Goal: Information Seeking & Learning: Learn about a topic

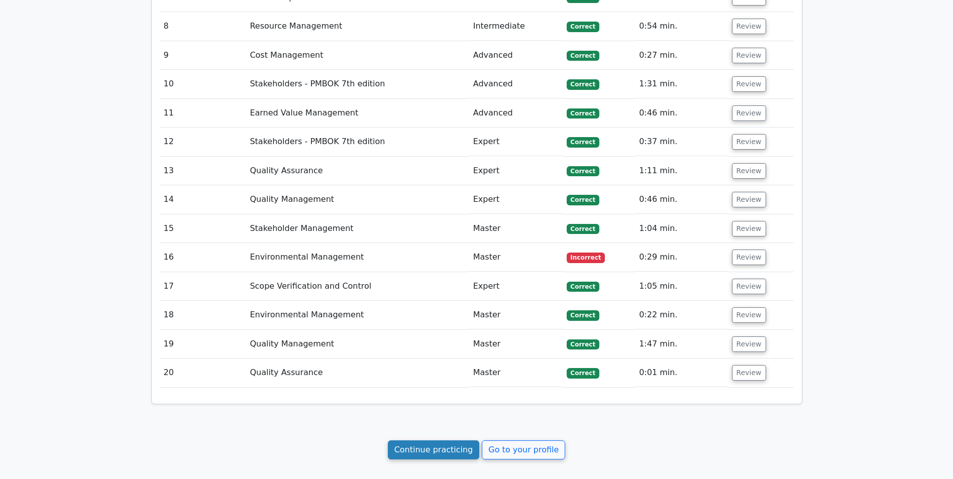
click at [428, 441] on link "Continue practicing" at bounding box center [434, 450] width 92 height 19
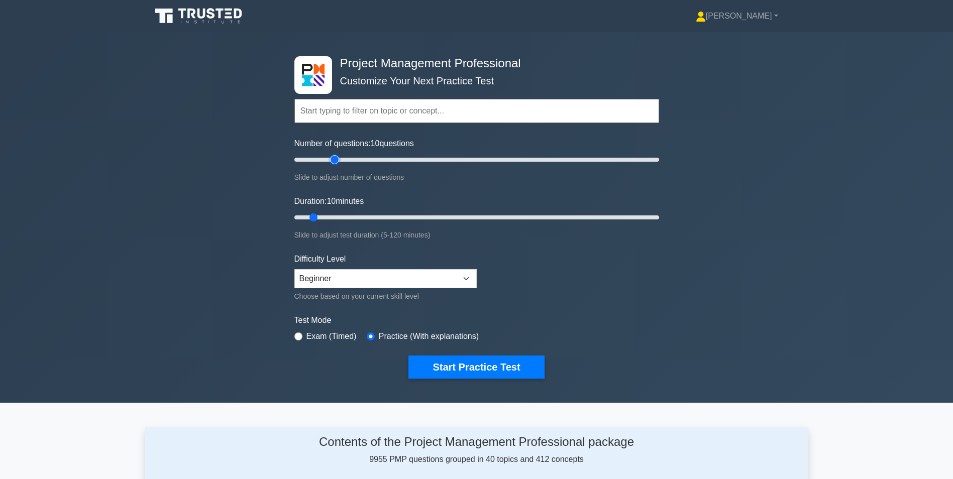
type input "25"
click at [337, 162] on input "Number of questions: 10 questions" at bounding box center [477, 160] width 365 height 12
type input "15"
click at [332, 217] on input "Duration: 10 minutes" at bounding box center [477, 218] width 365 height 12
click at [320, 159] on input "Number of questions: 15 questions" at bounding box center [477, 160] width 365 height 12
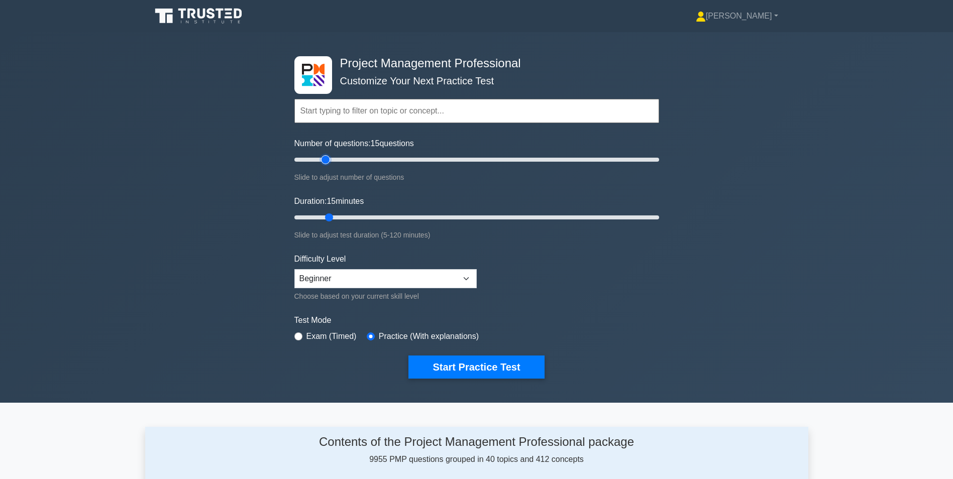
type input "20"
click at [330, 159] on input "Number of questions: 15 questions" at bounding box center [477, 160] width 365 height 12
type input "20"
click at [339, 216] on input "Duration: 20 minutes" at bounding box center [477, 218] width 365 height 12
click at [448, 371] on button "Start Practice Test" at bounding box center [477, 367] width 136 height 23
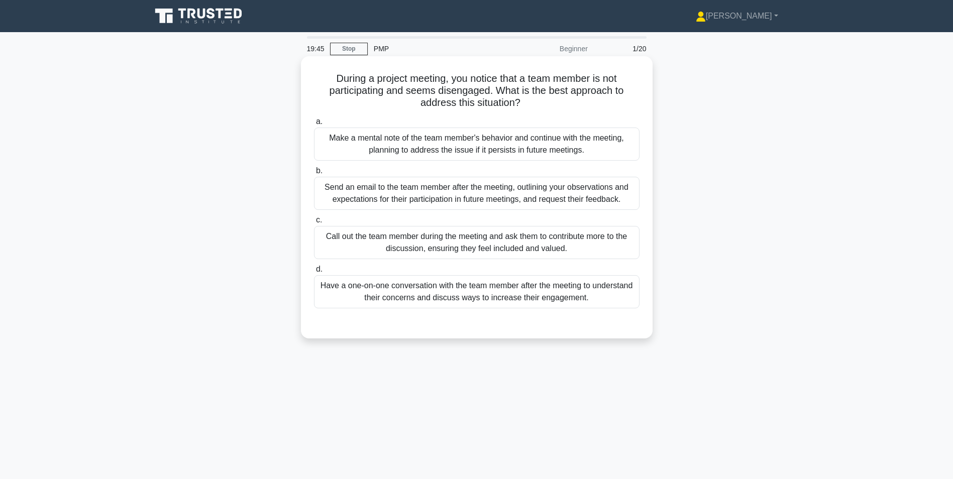
click at [413, 292] on div "Have a one-on-one conversation with the team member after the meeting to unders…" at bounding box center [477, 291] width 326 height 33
click at [314, 273] on input "d. Have a one-on-one conversation with the team member after the meeting to und…" at bounding box center [314, 269] width 0 height 7
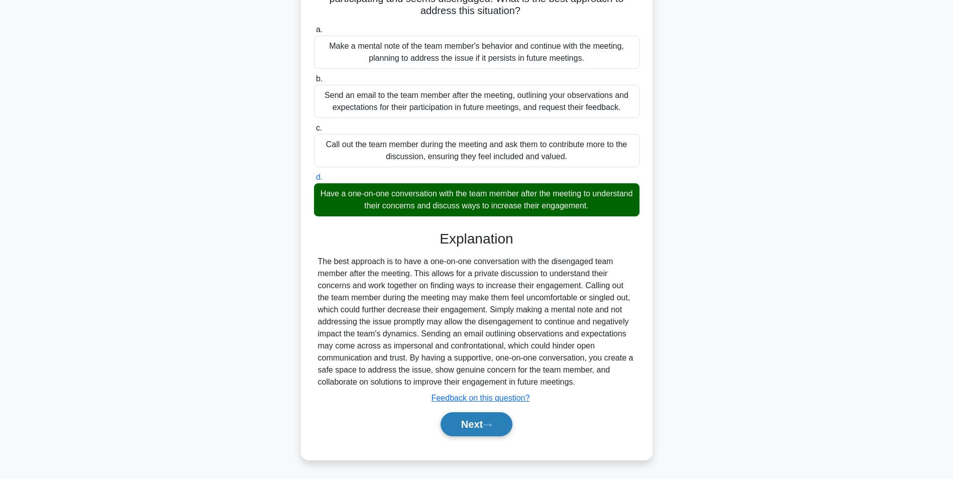
click at [465, 432] on button "Next" at bounding box center [477, 425] width 72 height 24
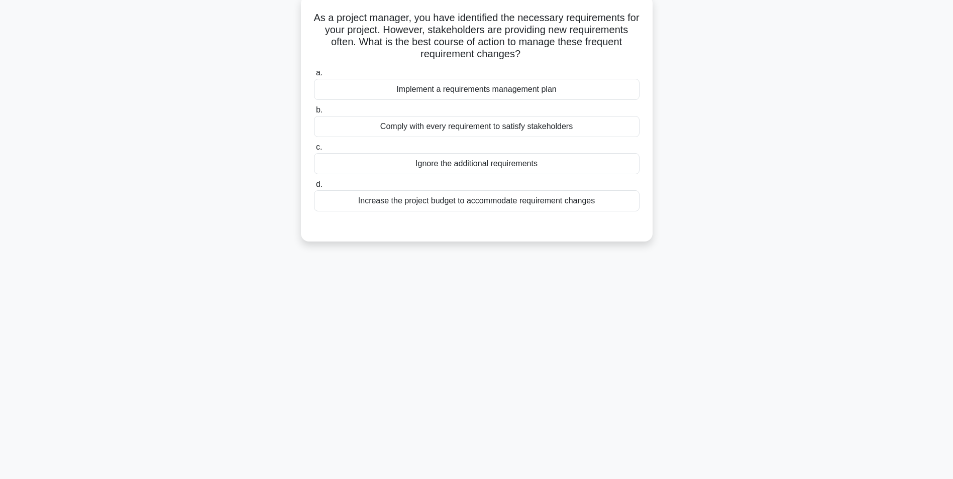
scroll to position [63, 0]
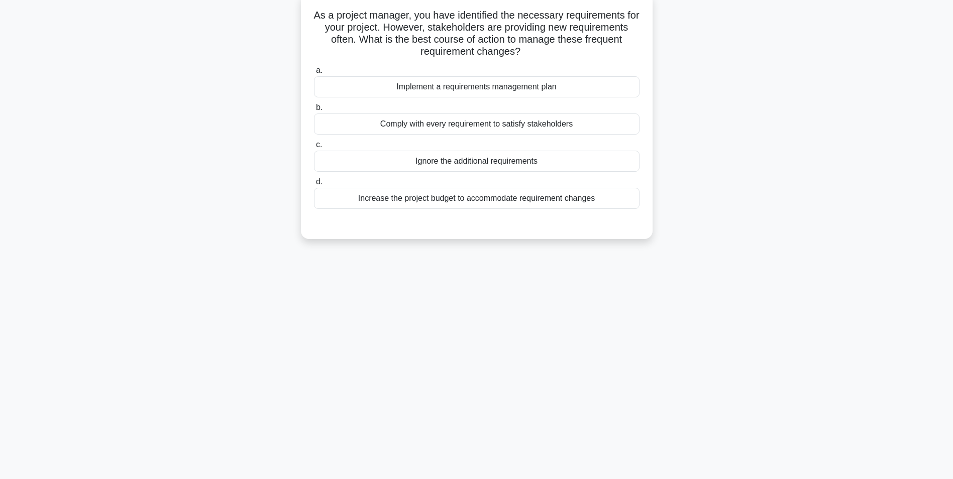
click at [494, 91] on div "Implement a requirements management plan" at bounding box center [477, 86] width 326 height 21
click at [314, 74] on input "a. Implement a requirements management plan" at bounding box center [314, 70] width 0 height 7
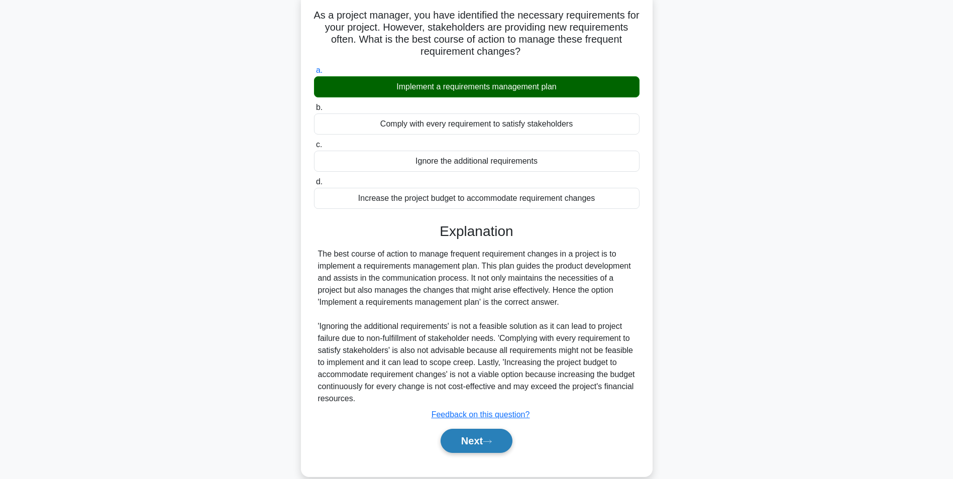
click at [473, 441] on button "Next" at bounding box center [477, 441] width 72 height 24
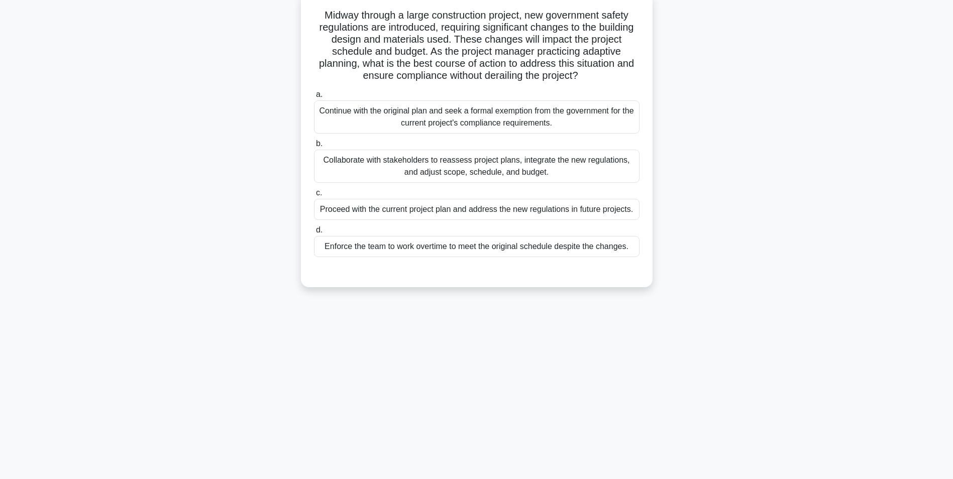
click at [447, 172] on div "Collaborate with stakeholders to reassess project plans, integrate the new regu…" at bounding box center [477, 166] width 326 height 33
click at [314, 147] on input "b. Collaborate with stakeholders to reassess project plans, integrate the new r…" at bounding box center [314, 144] width 0 height 7
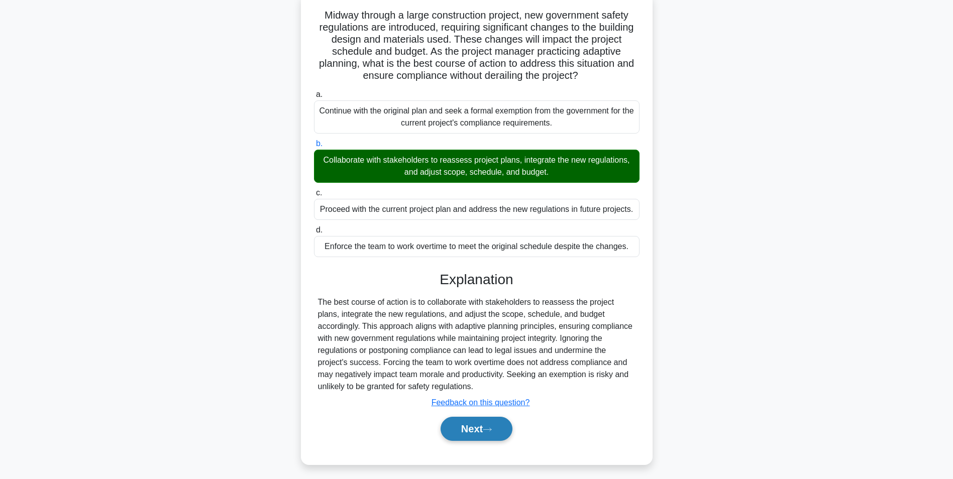
click at [468, 434] on button "Next" at bounding box center [477, 429] width 72 height 24
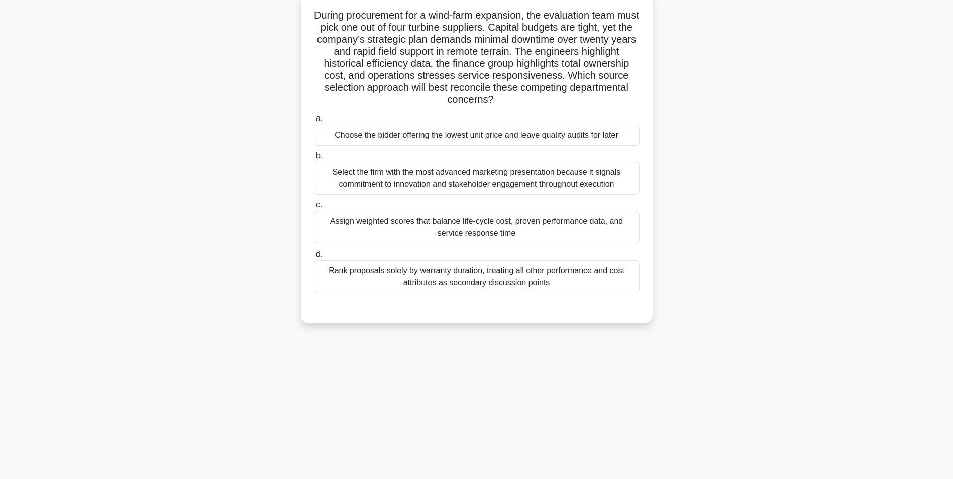
drag, startPoint x: 321, startPoint y: 15, endPoint x: 536, endPoint y: 102, distance: 231.4
click at [536, 102] on h5 "During procurement for a wind-farm expansion, the evaluation team must pick one…" at bounding box center [477, 58] width 328 height 98
drag, startPoint x: 536, startPoint y: 102, endPoint x: 457, endPoint y: 58, distance: 89.5
copy h5 "During procurement for a wind-farm expansion, the evaluation team must pick one…"
click at [491, 233] on div "Assign weighted scores that balance life-cycle cost, proven performance data, a…" at bounding box center [477, 227] width 326 height 33
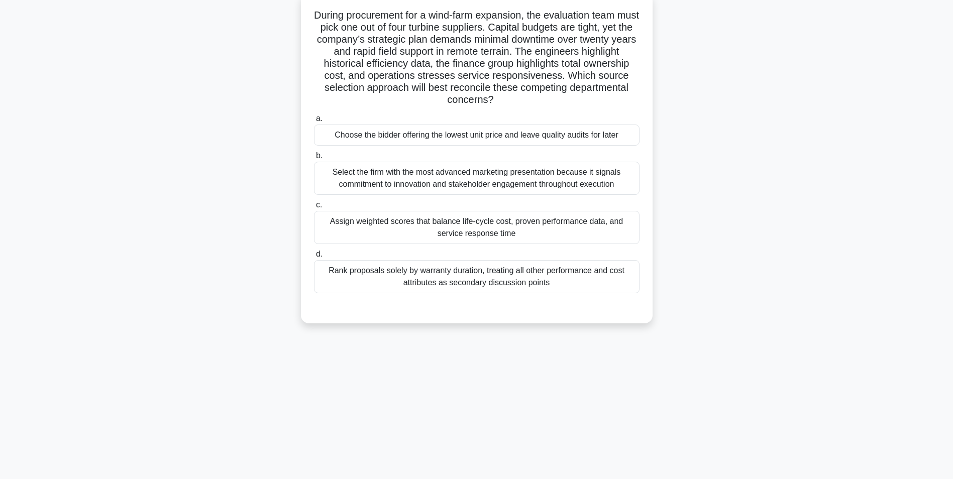
click at [314, 209] on input "c. Assign weighted scores that balance life-cycle cost, proven performance data…" at bounding box center [314, 205] width 0 height 7
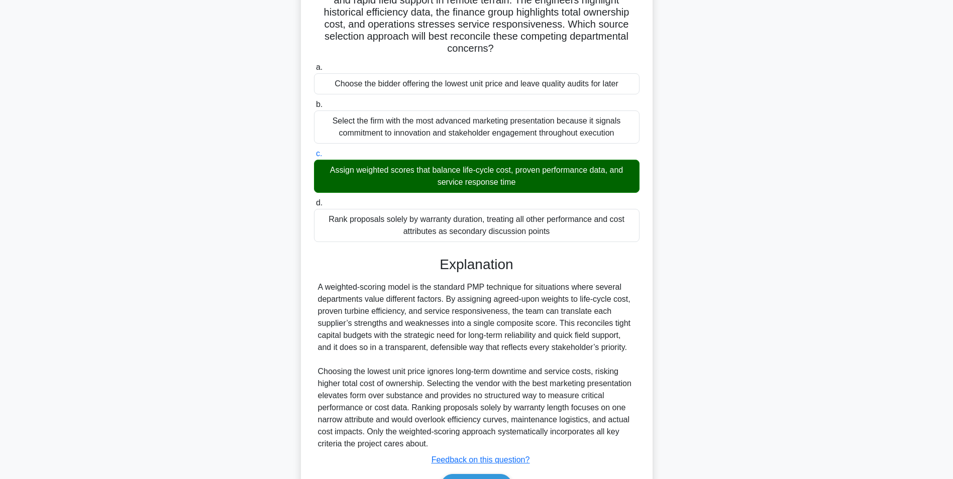
scroll to position [177, 0]
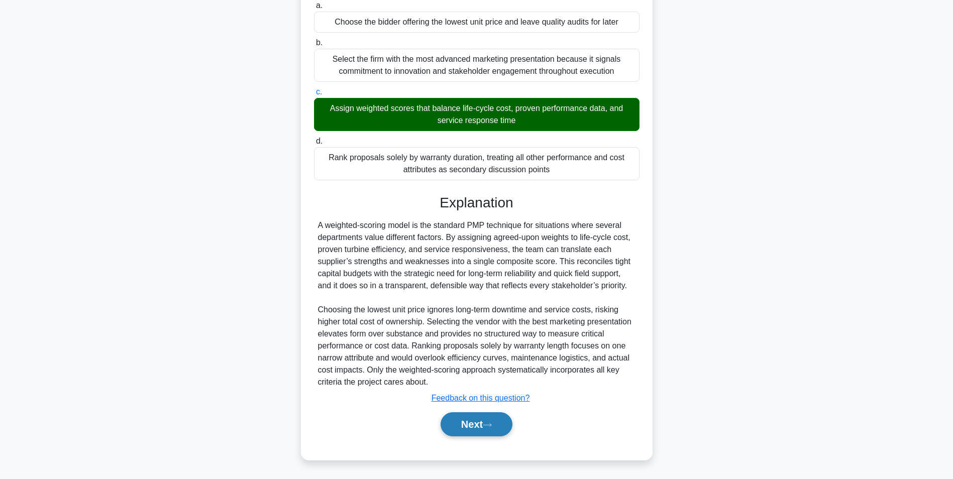
click at [475, 431] on button "Next" at bounding box center [477, 425] width 72 height 24
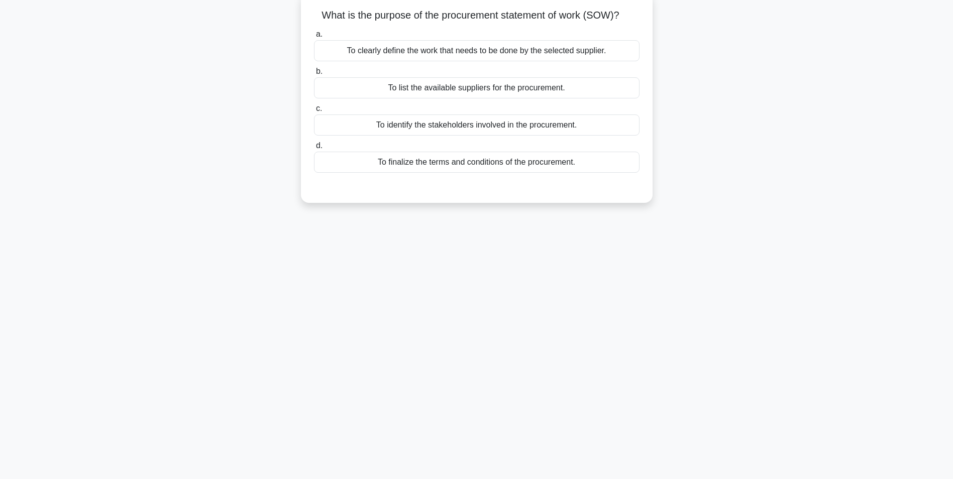
click at [486, 166] on div "To finalize the terms and conditions of the procurement." at bounding box center [477, 162] width 326 height 21
click at [314, 149] on input "d. To finalize the terms and conditions of the procurement." at bounding box center [314, 146] width 0 height 7
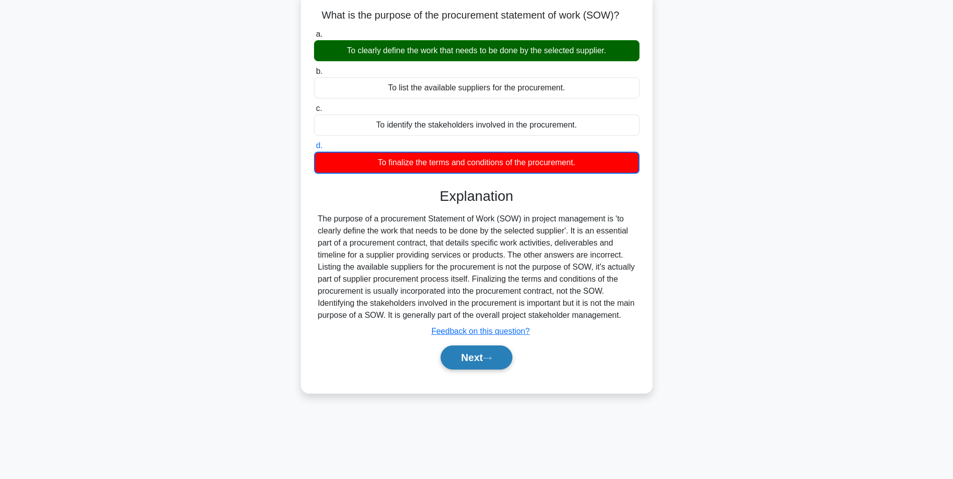
click at [468, 370] on button "Next" at bounding box center [477, 358] width 72 height 24
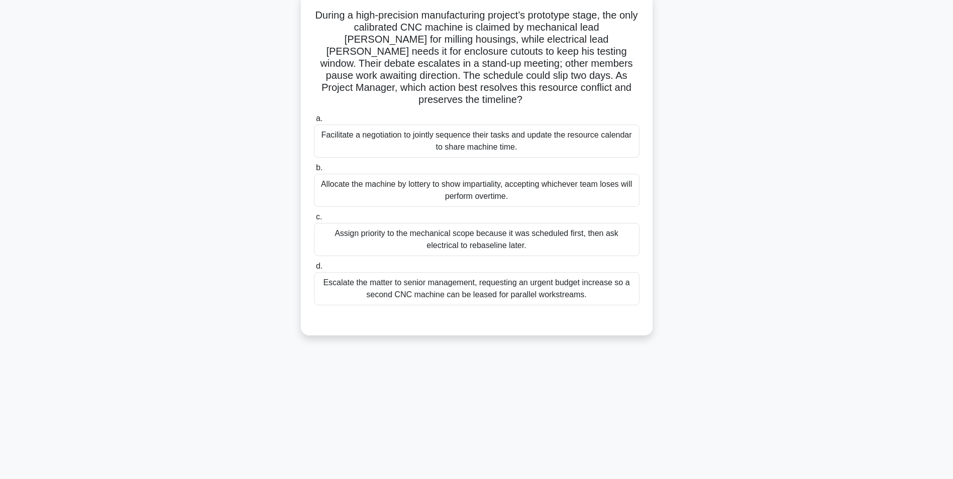
click at [446, 134] on div "Facilitate a negotiation to jointly sequence their tasks and update the resourc…" at bounding box center [477, 141] width 326 height 33
click at [314, 122] on input "a. Facilitate a negotiation to jointly sequence their tasks and update the reso…" at bounding box center [314, 119] width 0 height 7
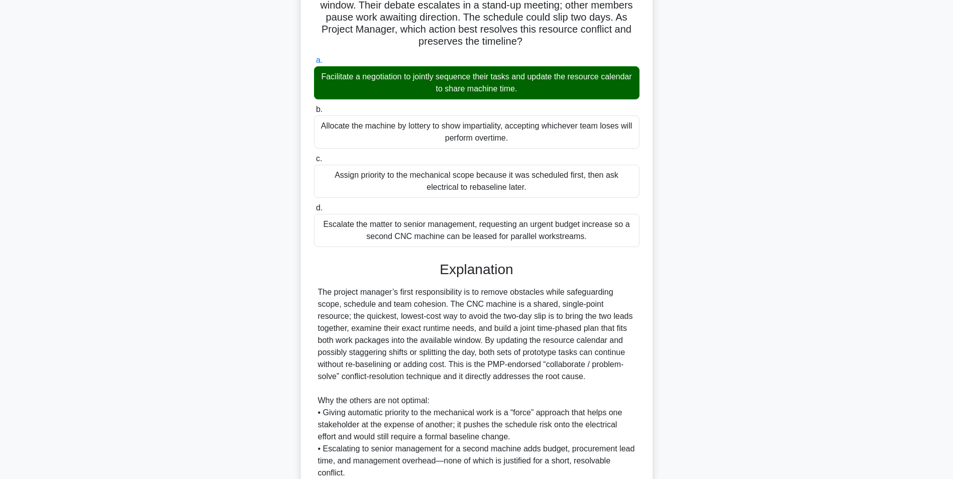
scroll to position [261, 0]
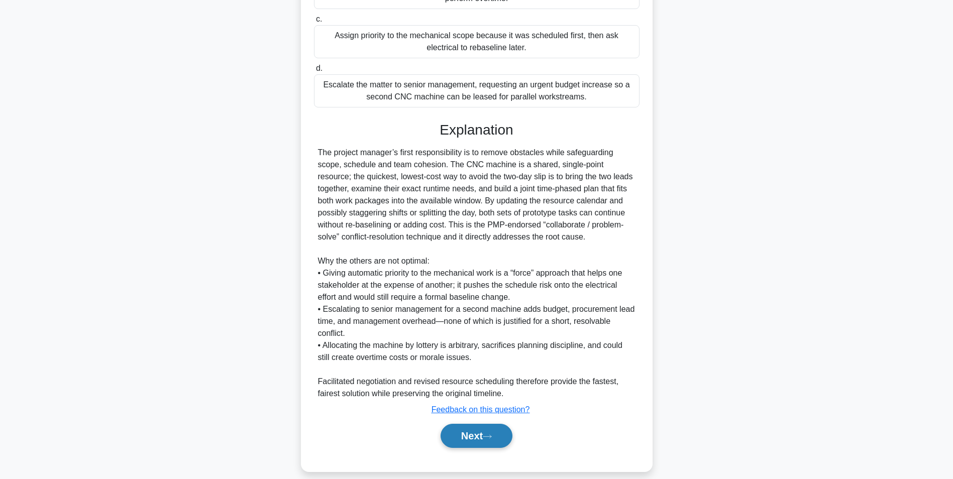
click at [467, 424] on button "Next" at bounding box center [477, 436] width 72 height 24
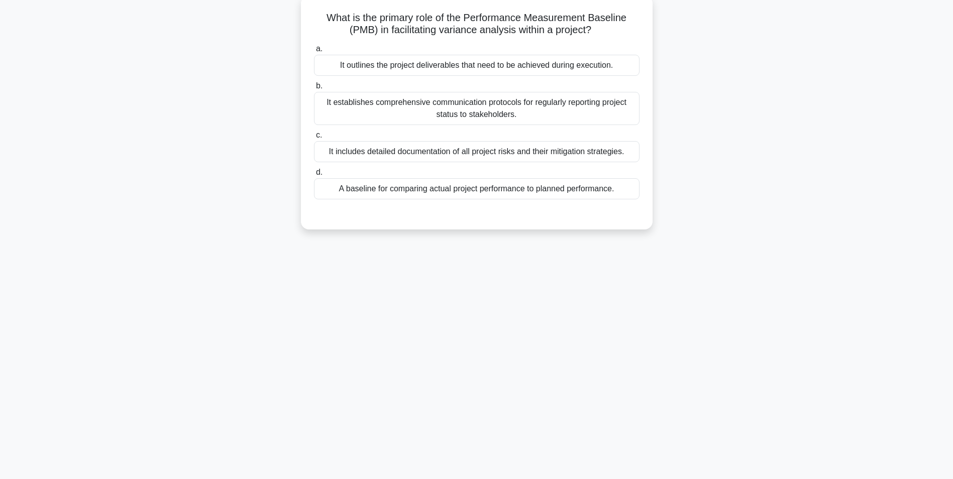
scroll to position [63, 0]
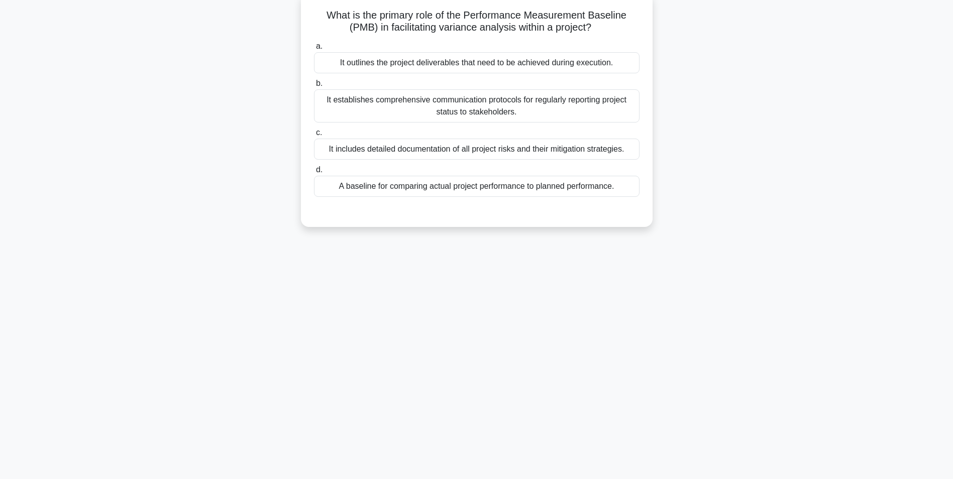
click at [461, 189] on div "A baseline for comparing actual project performance to planned performance." at bounding box center [477, 186] width 326 height 21
click at [314, 173] on input "d. A baseline for comparing actual project performance to planned performance." at bounding box center [314, 170] width 0 height 7
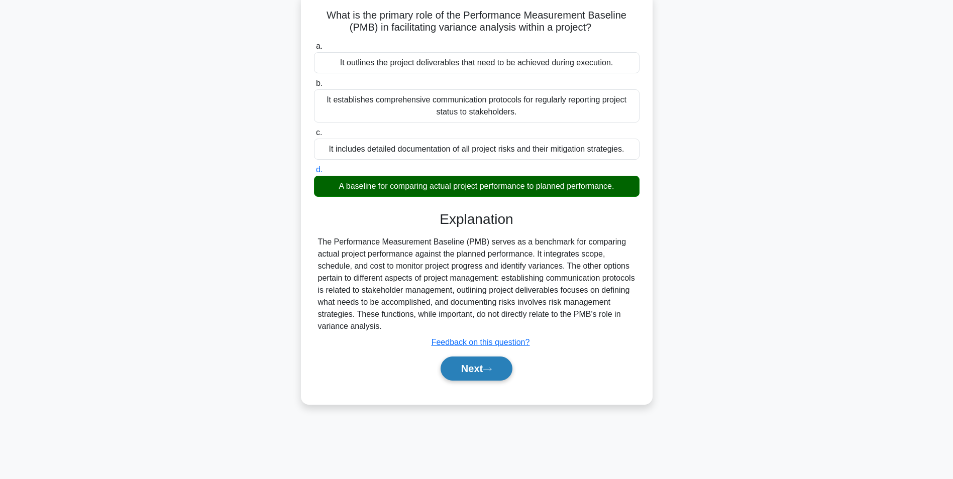
click at [459, 373] on button "Next" at bounding box center [477, 369] width 72 height 24
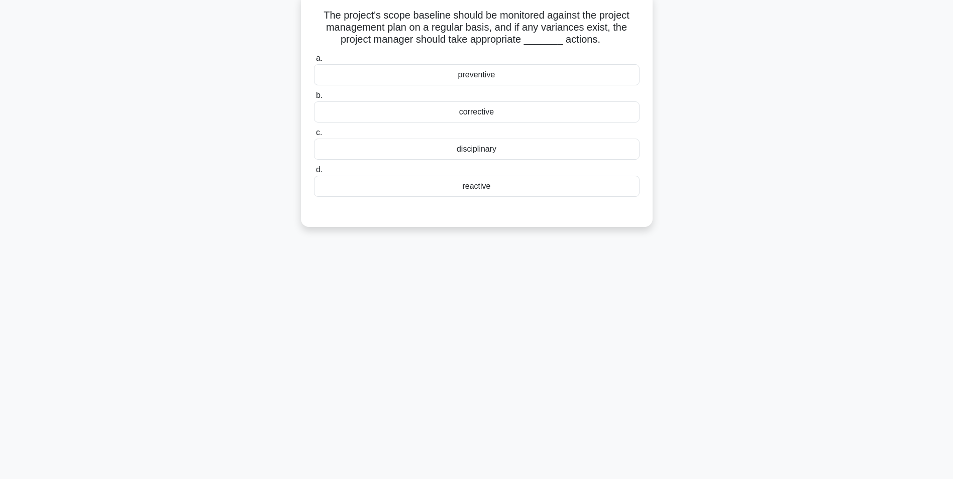
click at [481, 76] on div "preventive" at bounding box center [477, 74] width 326 height 21
click at [314, 62] on input "a. preventive" at bounding box center [314, 58] width 0 height 7
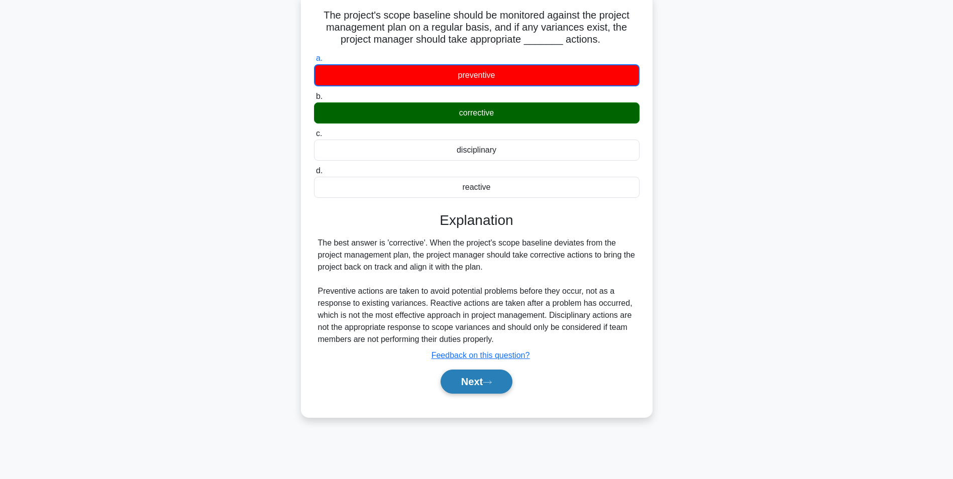
click at [466, 383] on button "Next" at bounding box center [477, 382] width 72 height 24
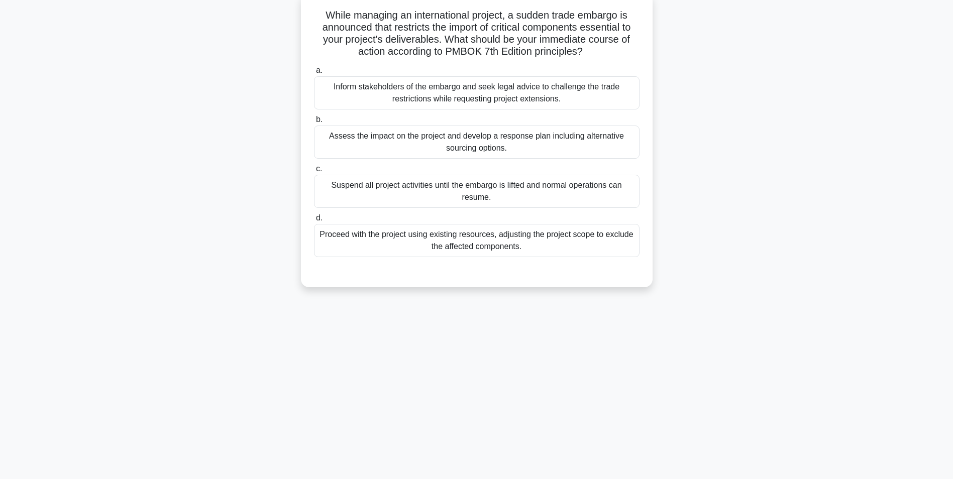
click at [460, 148] on div "Assess the impact on the project and develop a response plan including alternat…" at bounding box center [477, 142] width 326 height 33
click at [314, 123] on input "b. Assess the impact on the project and develop a response plan including alter…" at bounding box center [314, 120] width 0 height 7
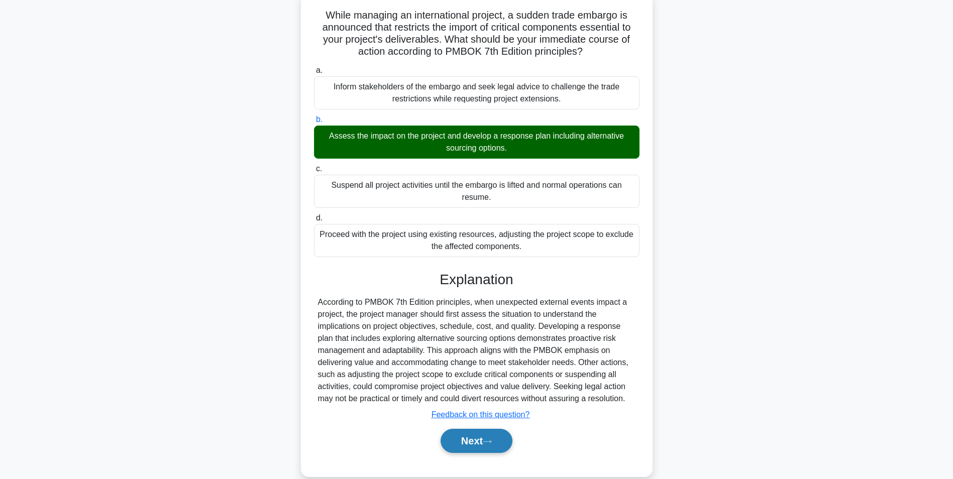
click at [461, 438] on button "Next" at bounding box center [477, 441] width 72 height 24
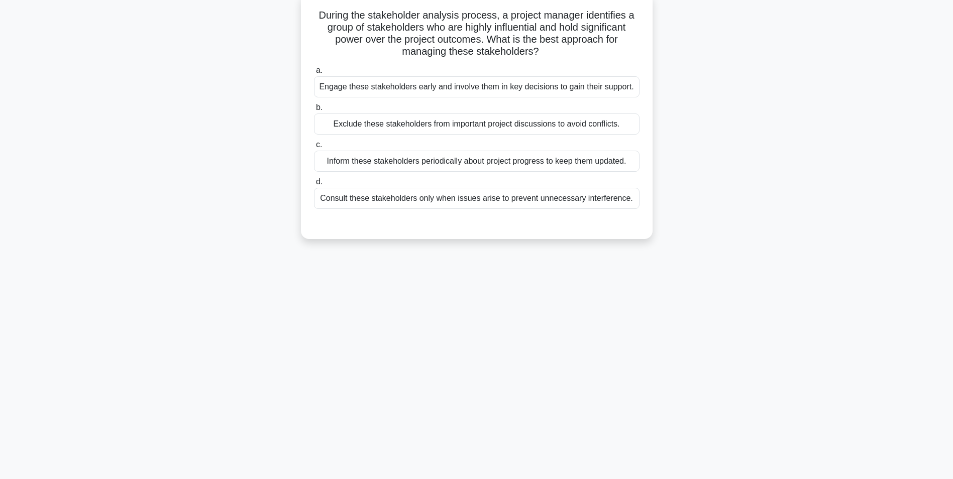
click at [460, 89] on div "Engage these stakeholders early and involve them in key decisions to gain their…" at bounding box center [477, 86] width 326 height 21
click at [314, 74] on input "a. Engage these stakeholders early and involve them in key decisions to gain th…" at bounding box center [314, 70] width 0 height 7
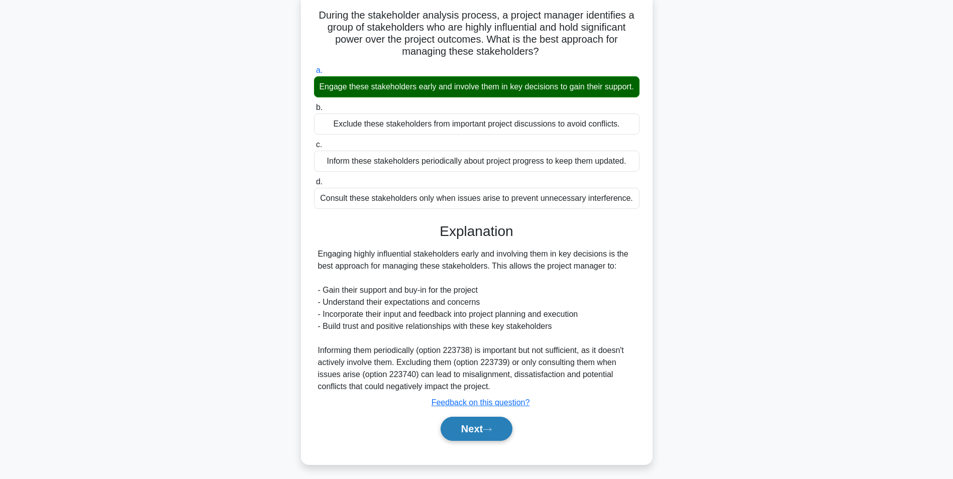
click at [473, 441] on button "Next" at bounding box center [477, 429] width 72 height 24
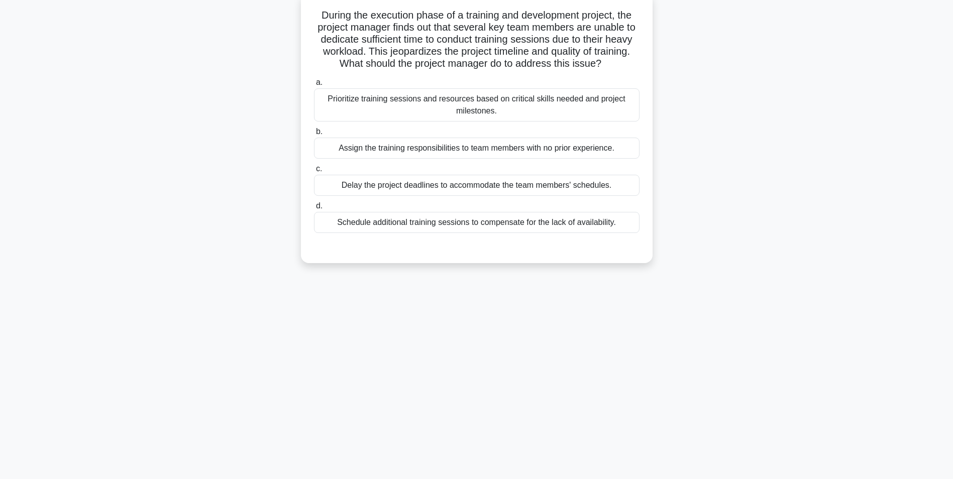
click at [482, 114] on div "Prioritize training sessions and resources based on critical skills needed and …" at bounding box center [477, 104] width 326 height 33
click at [314, 86] on input "a. Prioritize training sessions and resources based on critical skills needed a…" at bounding box center [314, 82] width 0 height 7
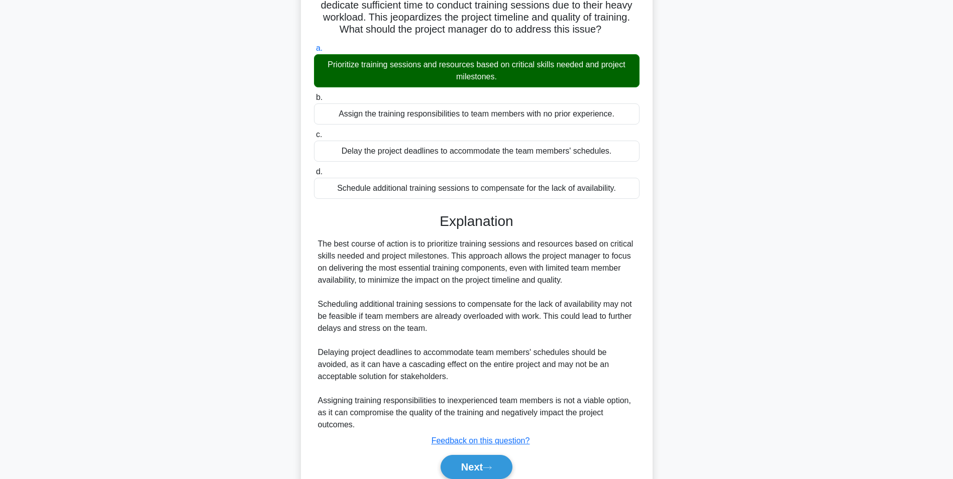
scroll to position [141, 0]
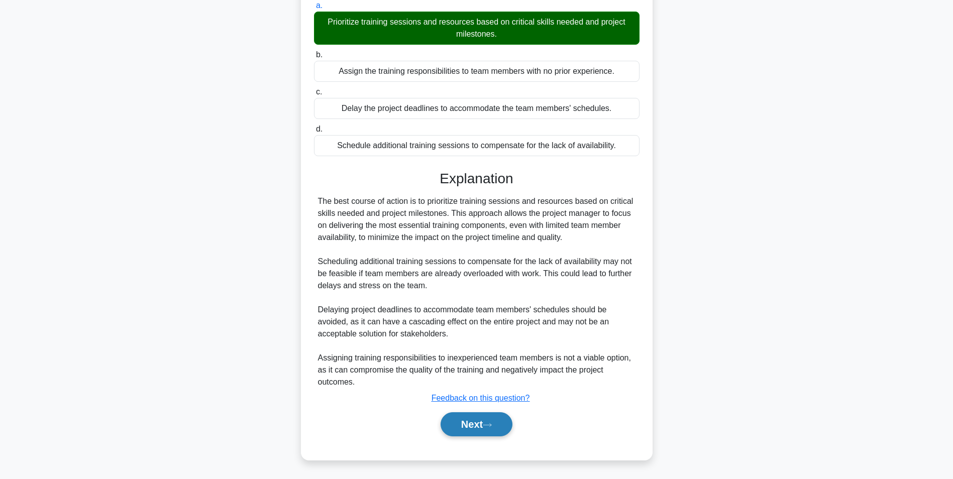
click at [467, 423] on button "Next" at bounding box center [477, 425] width 72 height 24
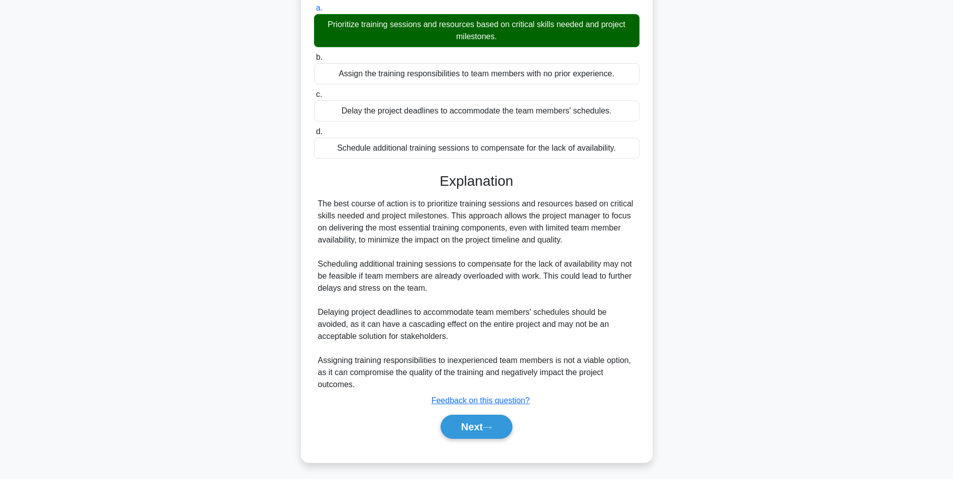
scroll to position [63, 0]
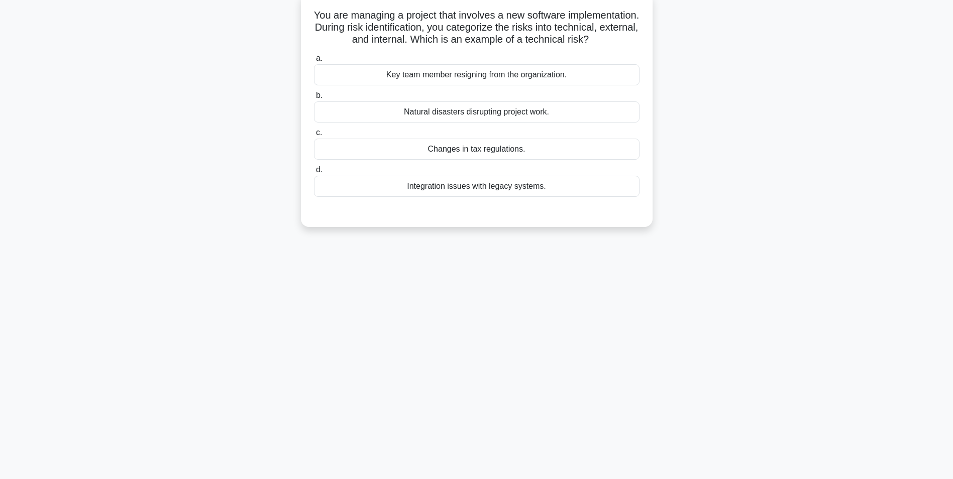
click at [493, 197] on div "Integration issues with legacy systems." at bounding box center [477, 186] width 326 height 21
click at [314, 173] on input "d. Integration issues with legacy systems." at bounding box center [314, 170] width 0 height 7
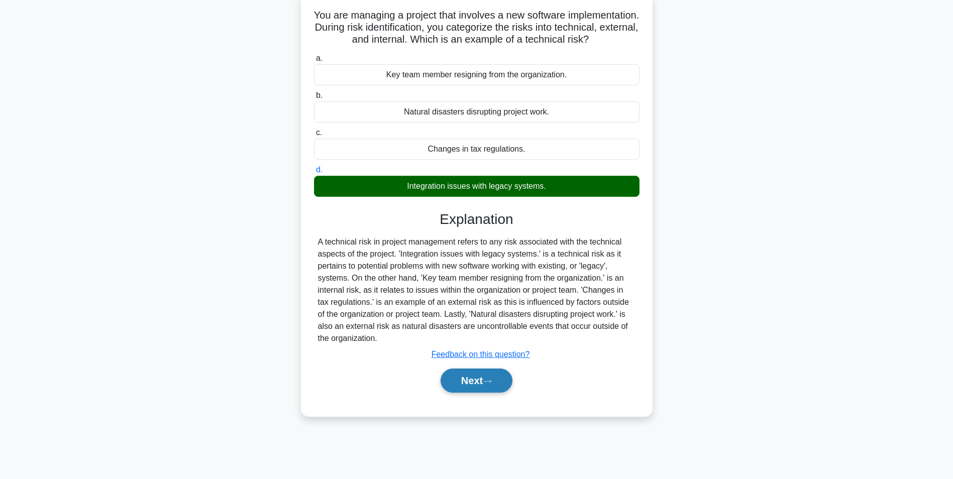
click at [462, 393] on button "Next" at bounding box center [477, 381] width 72 height 24
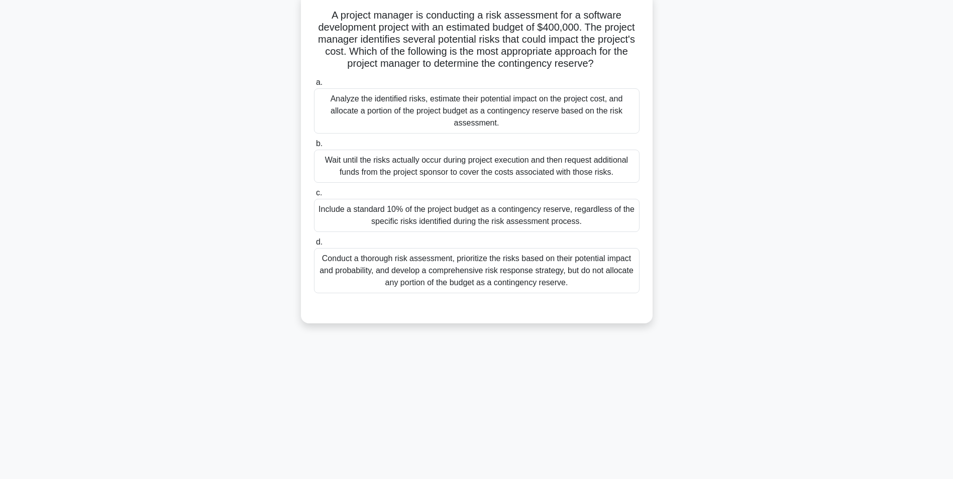
click at [513, 106] on div "Analyze the identified risks, estimate their potential impact on the project co…" at bounding box center [477, 110] width 326 height 45
click at [314, 86] on input "a. Analyze the identified risks, estimate their potential impact on the project…" at bounding box center [314, 82] width 0 height 7
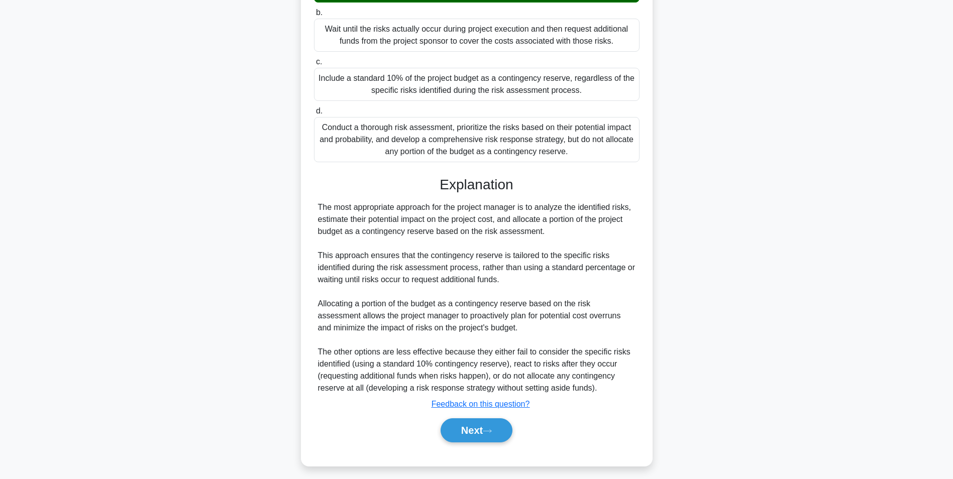
scroll to position [201, 0]
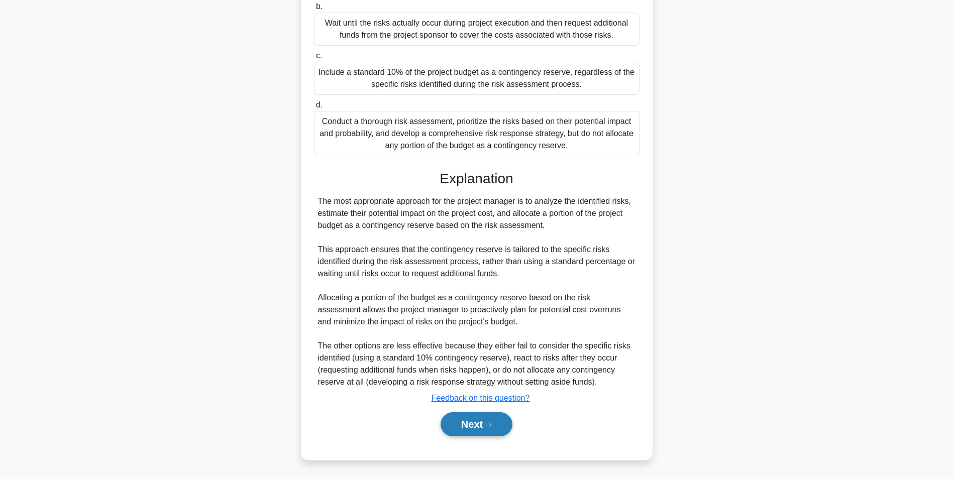
click at [465, 423] on button "Next" at bounding box center [477, 425] width 72 height 24
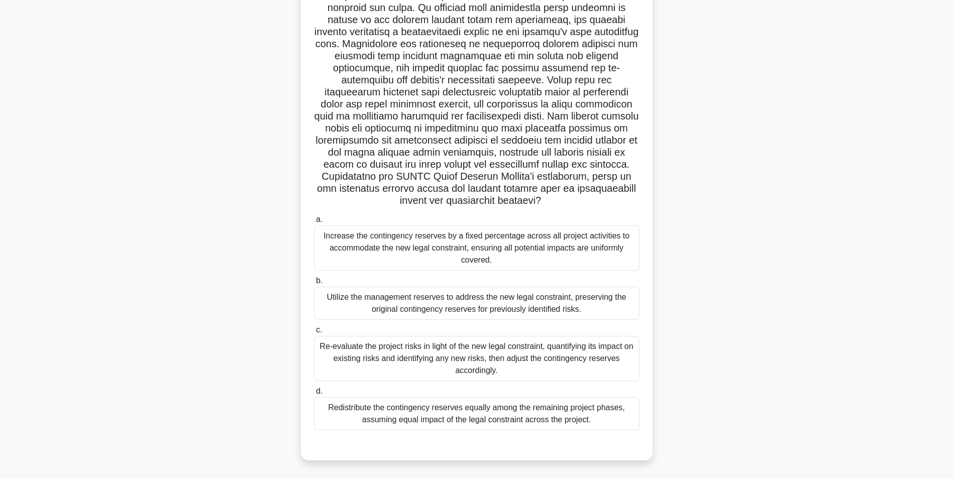
click at [494, 360] on div "Re-evaluate the project risks in light of the new legal constraint, quantifying…" at bounding box center [477, 358] width 326 height 45
click at [314, 334] on input "c. Re-evaluate the project risks in light of the new legal constraint, quantify…" at bounding box center [314, 330] width 0 height 7
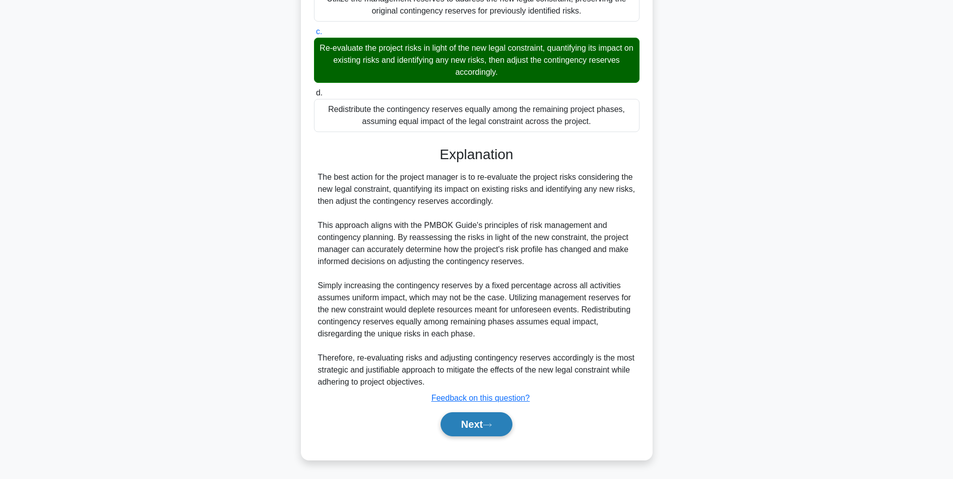
click at [470, 425] on button "Next" at bounding box center [477, 425] width 72 height 24
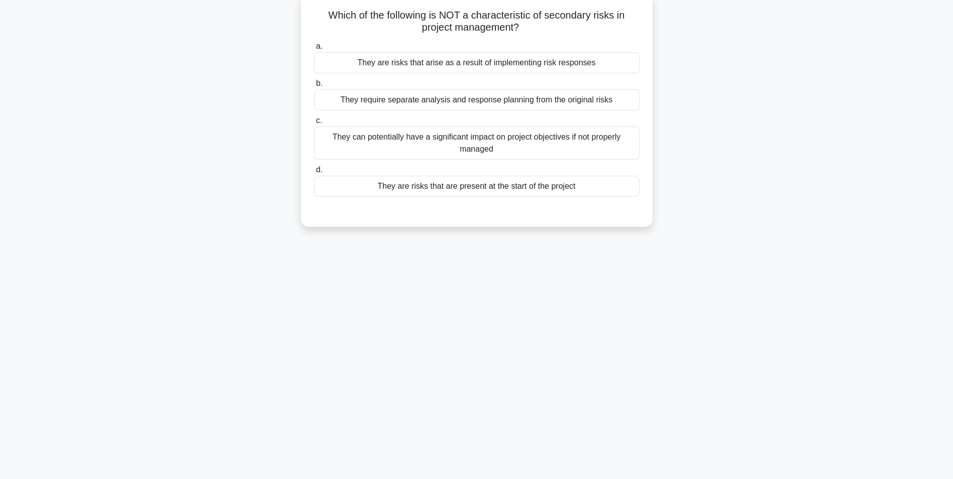
click at [478, 190] on div "They are risks that are present at the start of the project" at bounding box center [477, 186] width 326 height 21
click at [314, 173] on input "d. They are risks that are present at the start of the project" at bounding box center [314, 170] width 0 height 7
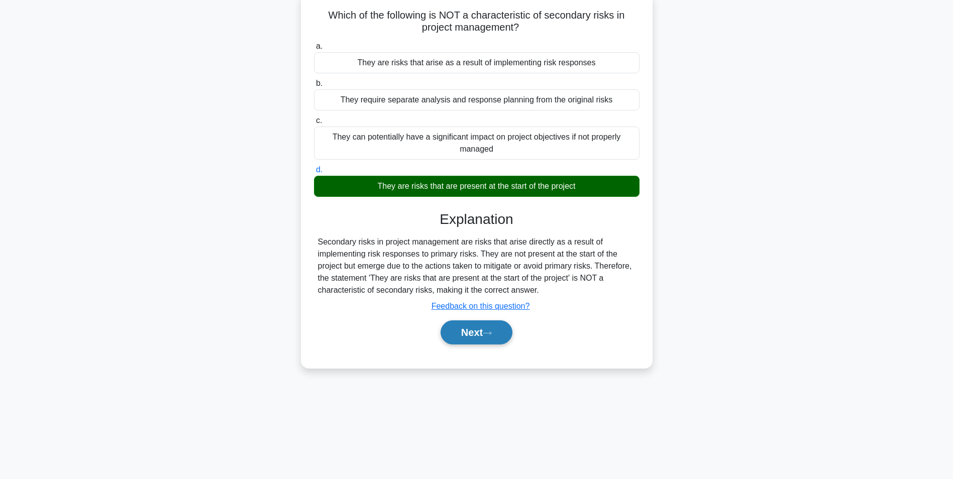
click at [468, 335] on button "Next" at bounding box center [477, 333] width 72 height 24
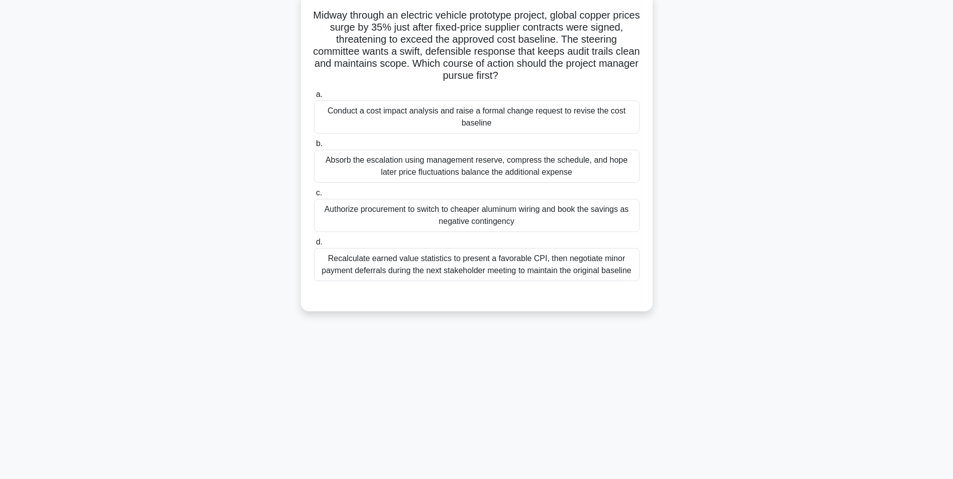
click at [535, 120] on div "Conduct a cost impact analysis and raise a formal change request to revise the …" at bounding box center [477, 117] width 326 height 33
click at [314, 98] on input "a. Conduct a cost impact analysis and raise a formal change request to revise t…" at bounding box center [314, 94] width 0 height 7
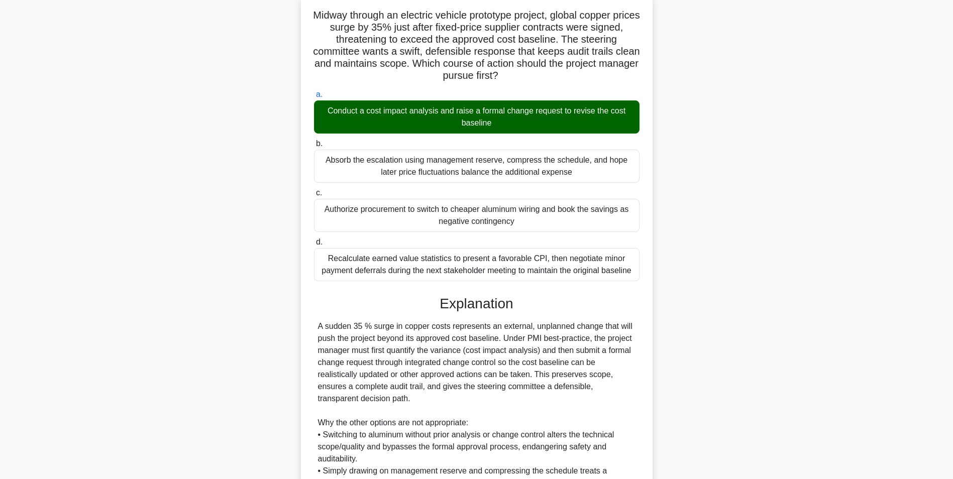
scroll to position [213, 0]
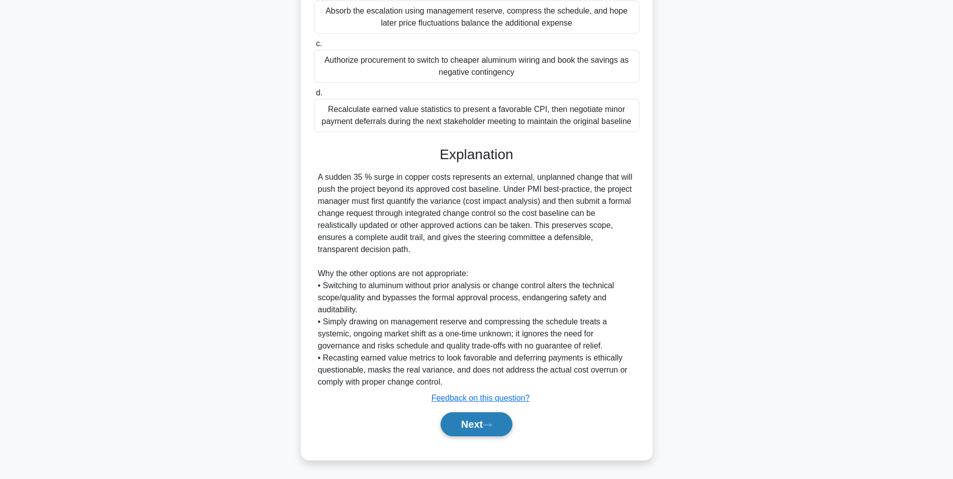
click at [469, 429] on button "Next" at bounding box center [477, 425] width 72 height 24
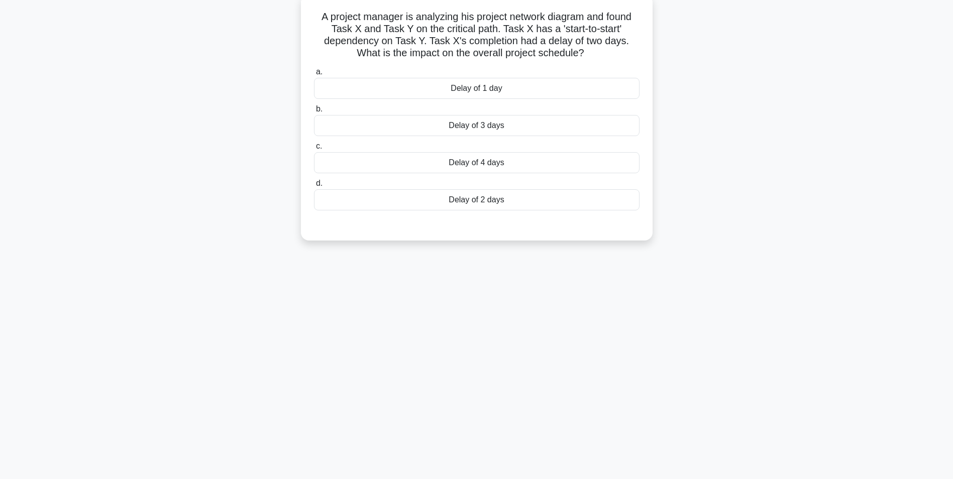
scroll to position [63, 0]
click at [471, 202] on div "Delay of 2 days" at bounding box center [477, 198] width 326 height 21
click at [314, 185] on input "d. Delay of 2 days" at bounding box center [314, 182] width 0 height 7
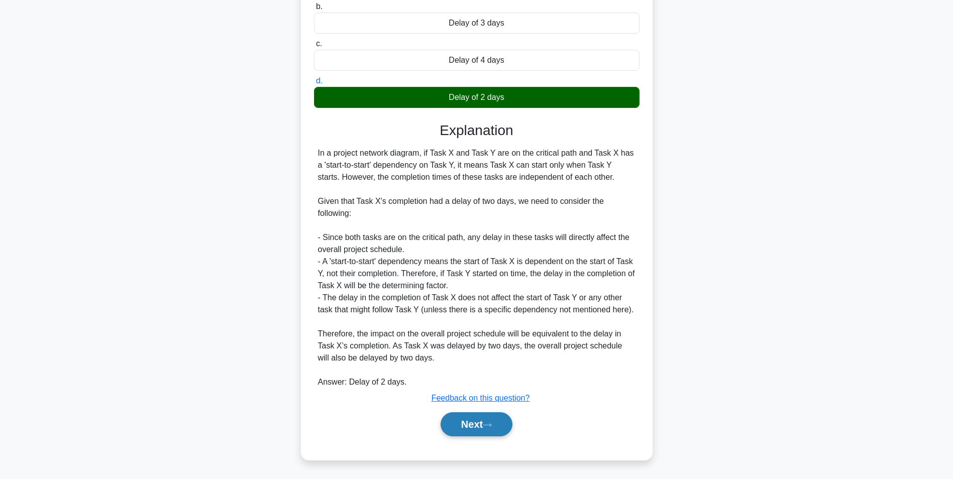
click at [480, 418] on button "Next" at bounding box center [477, 425] width 72 height 24
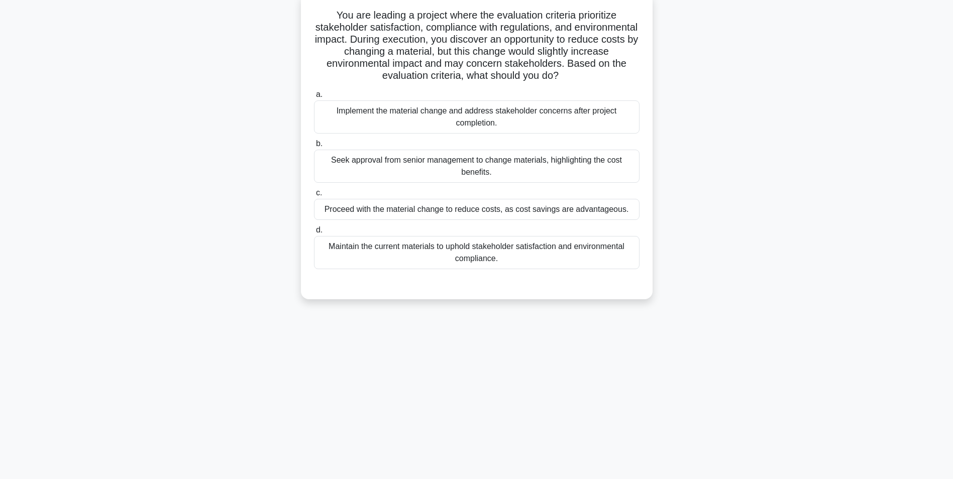
click at [455, 255] on div "Maintain the current materials to uphold stakeholder satisfaction and environme…" at bounding box center [477, 252] width 326 height 33
click at [314, 234] on input "d. Maintain the current materials to uphold stakeholder satisfaction and enviro…" at bounding box center [314, 230] width 0 height 7
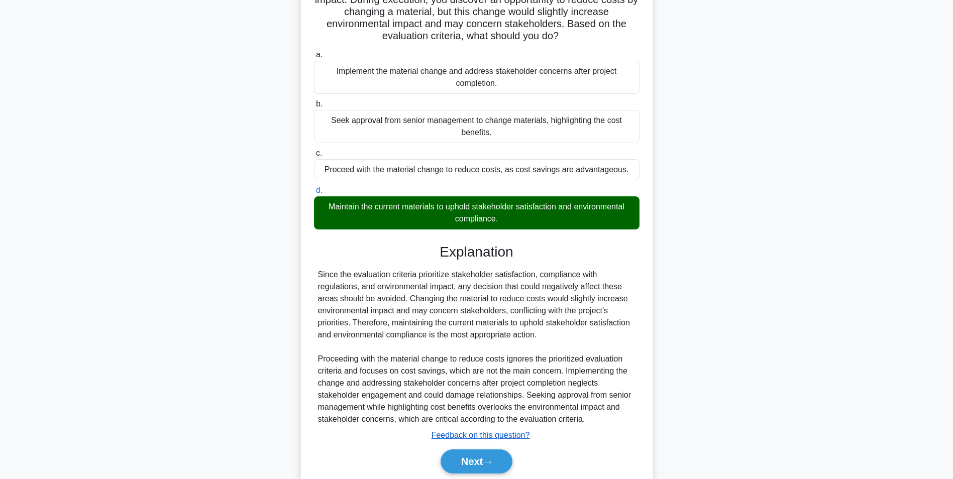
scroll to position [141, 0]
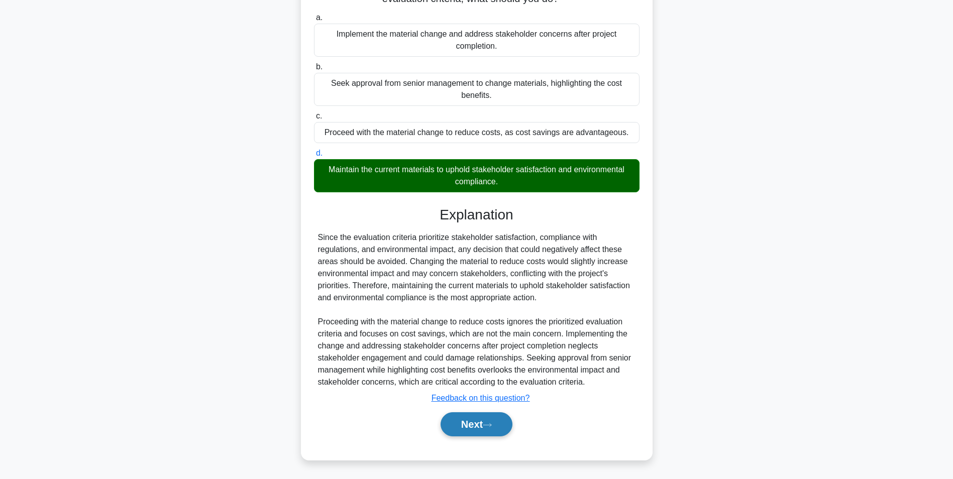
click at [479, 421] on button "Next" at bounding box center [477, 425] width 72 height 24
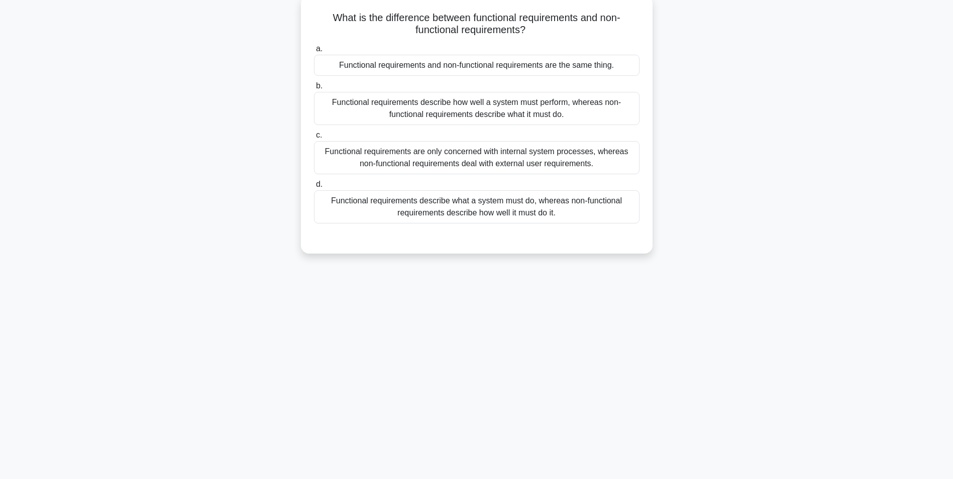
scroll to position [63, 0]
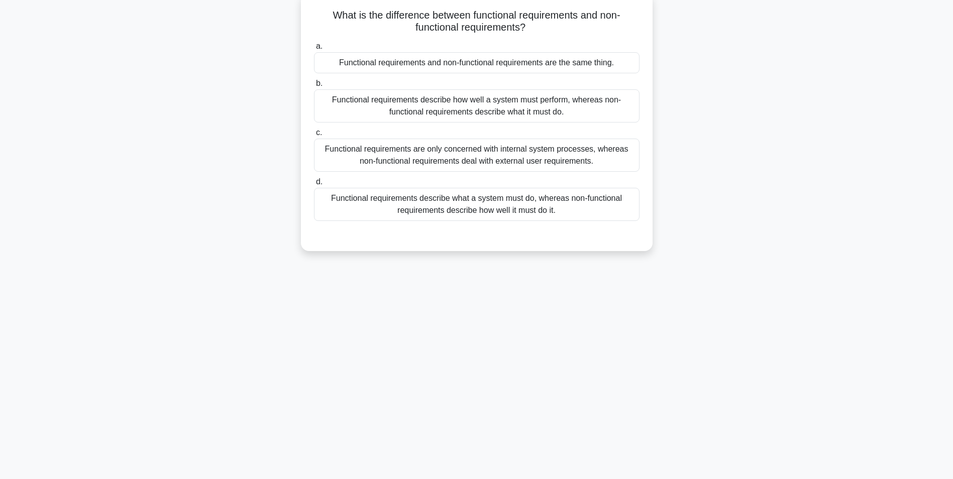
click at [518, 211] on div "Functional requirements describe what a system must do, whereas non-functional …" at bounding box center [477, 204] width 326 height 33
click at [314, 185] on input "d. Functional requirements describe what a system must do, whereas non-function…" at bounding box center [314, 182] width 0 height 7
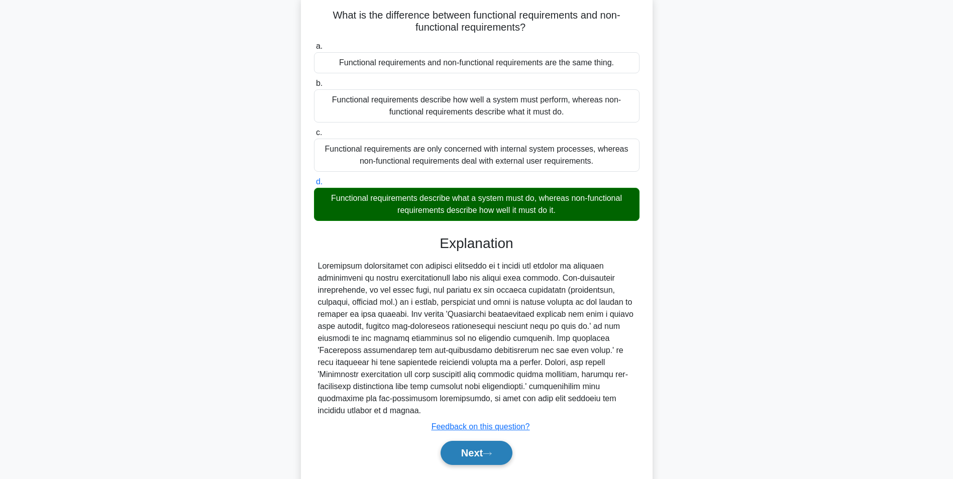
click at [475, 448] on button "Next" at bounding box center [477, 453] width 72 height 24
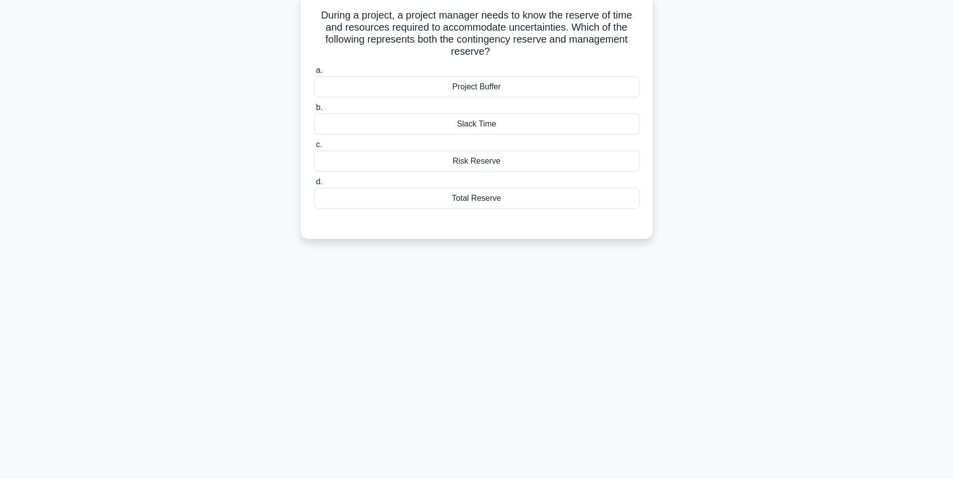
click at [466, 165] on div "Risk Reserve" at bounding box center [477, 161] width 326 height 21
click at [314, 148] on input "c. Risk Reserve" at bounding box center [314, 145] width 0 height 7
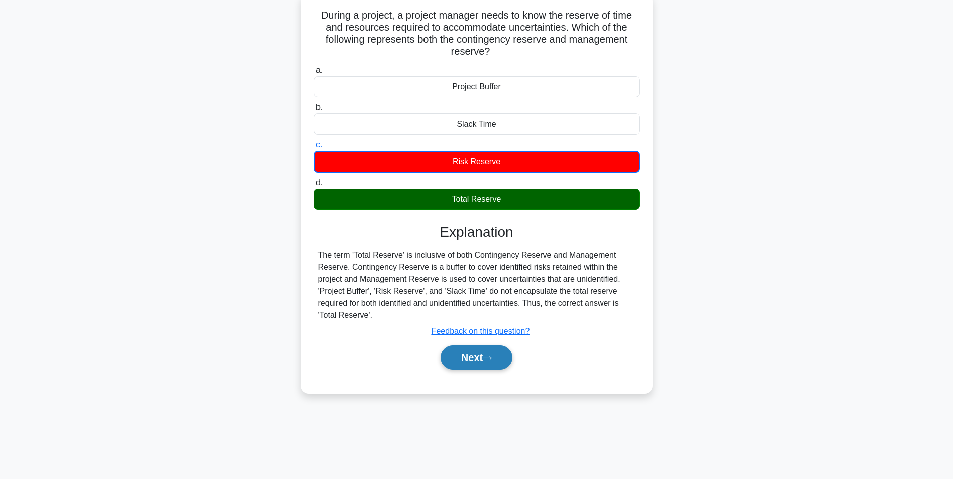
click at [465, 363] on button "Next" at bounding box center [477, 358] width 72 height 24
click at [456, 361] on button "Next" at bounding box center [477, 358] width 72 height 24
click at [473, 358] on button "Next" at bounding box center [477, 358] width 72 height 24
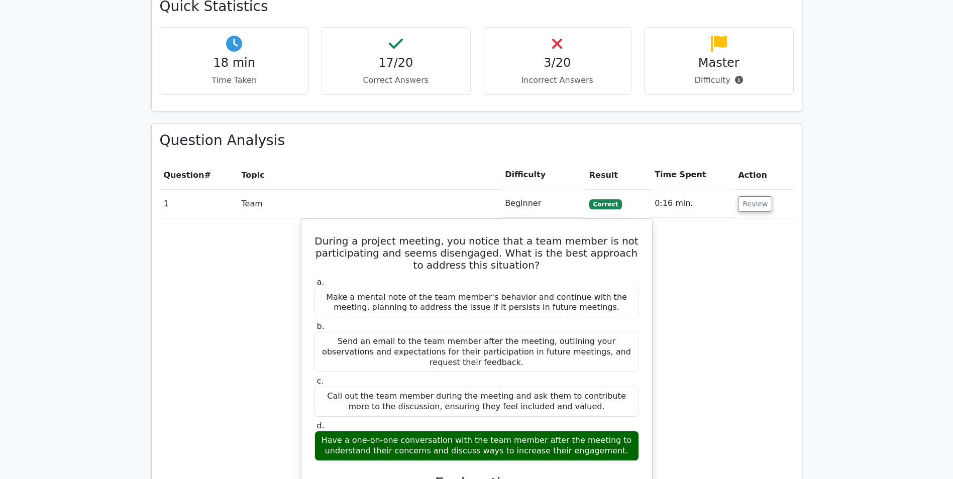
scroll to position [653, 0]
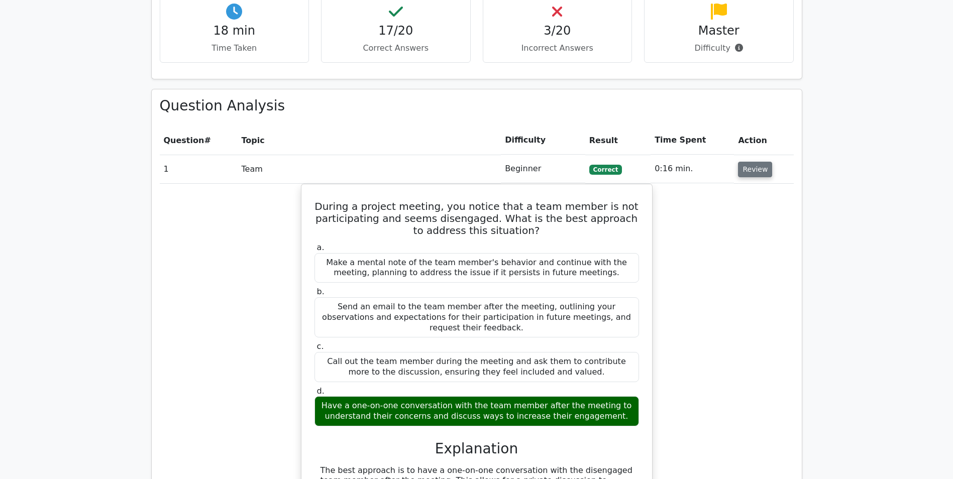
click at [744, 168] on button "Review" at bounding box center [755, 170] width 34 height 16
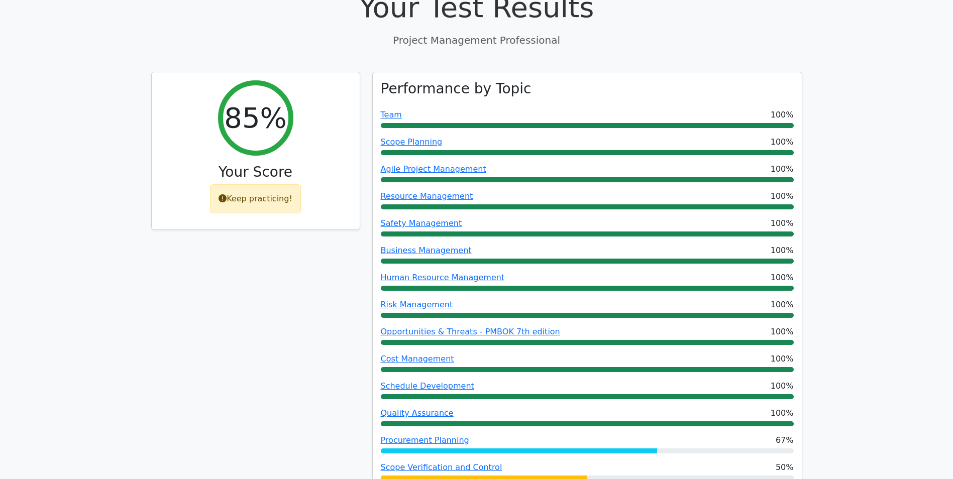
scroll to position [0, 0]
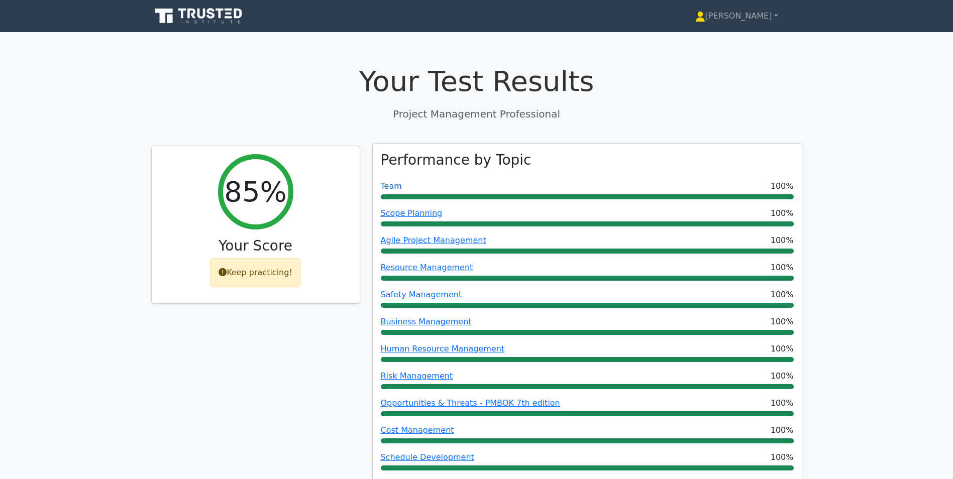
click at [391, 188] on link "Team" at bounding box center [391, 186] width 21 height 10
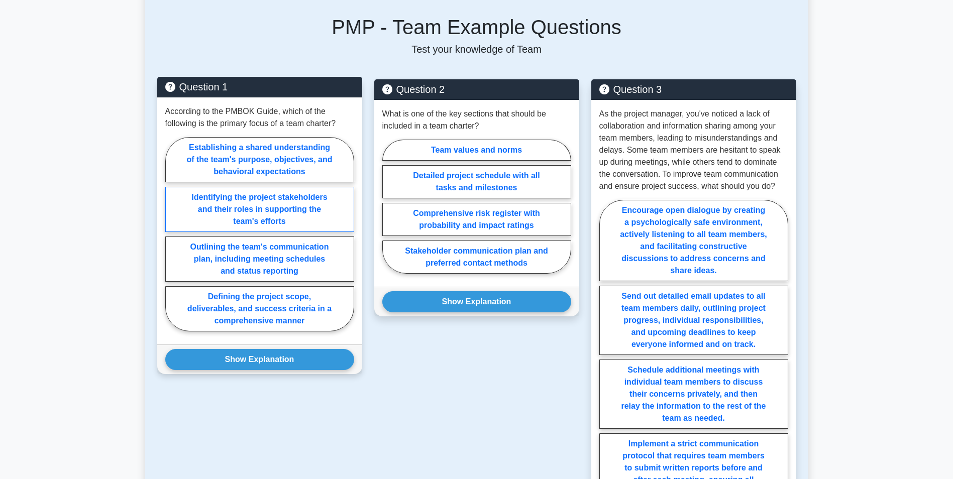
scroll to position [653, 0]
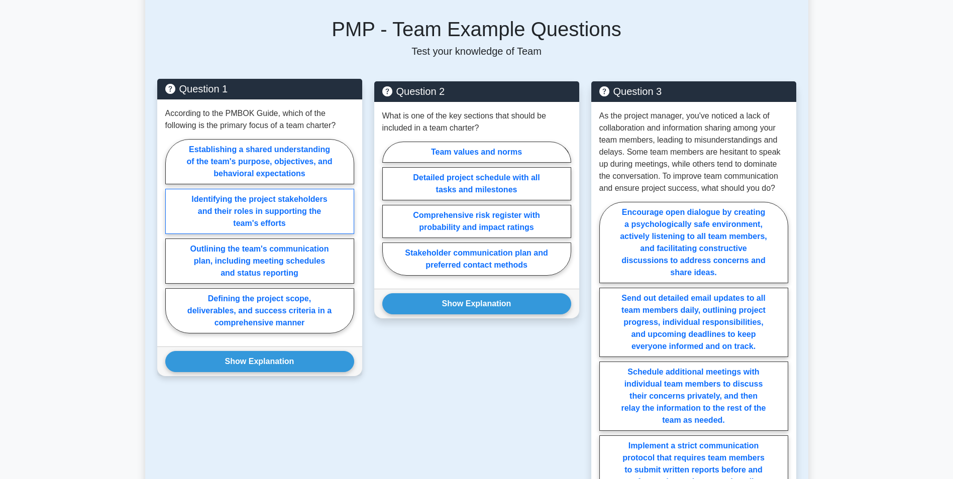
click at [254, 204] on label "Identifying the project stakeholders and their roles in supporting the team's e…" at bounding box center [259, 211] width 189 height 45
click at [172, 236] on input "Identifying the project stakeholders and their roles in supporting the team's e…" at bounding box center [168, 239] width 7 height 7
radio input "true"
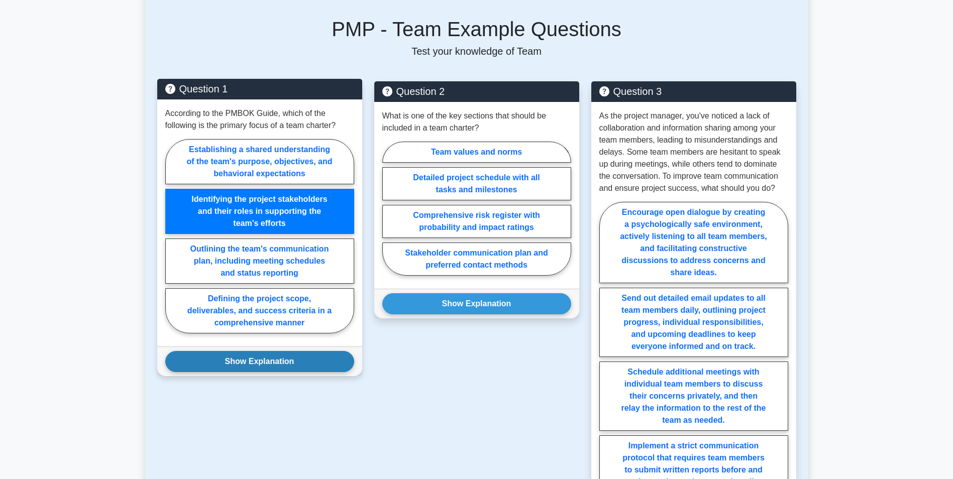
click at [249, 355] on button "Show Explanation" at bounding box center [259, 361] width 189 height 21
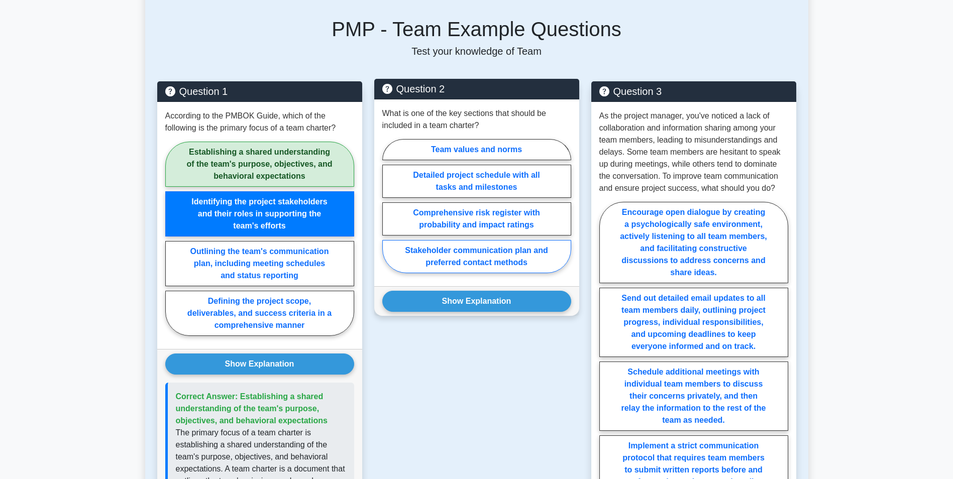
click at [512, 250] on label "Stakeholder communication plan and preferred contact methods" at bounding box center [476, 256] width 189 height 33
click at [389, 213] on input "Stakeholder communication plan and preferred contact methods" at bounding box center [385, 209] width 7 height 7
radio input "true"
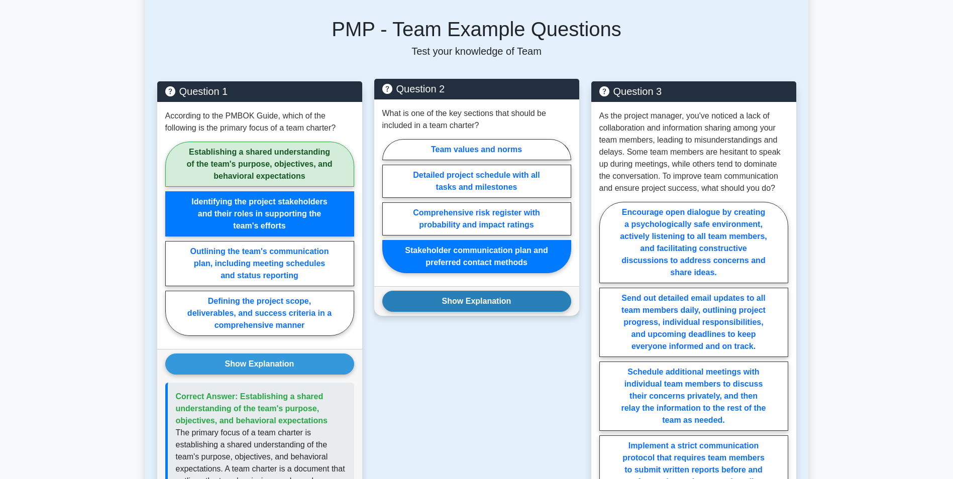
click at [511, 291] on button "Show Explanation" at bounding box center [476, 301] width 189 height 21
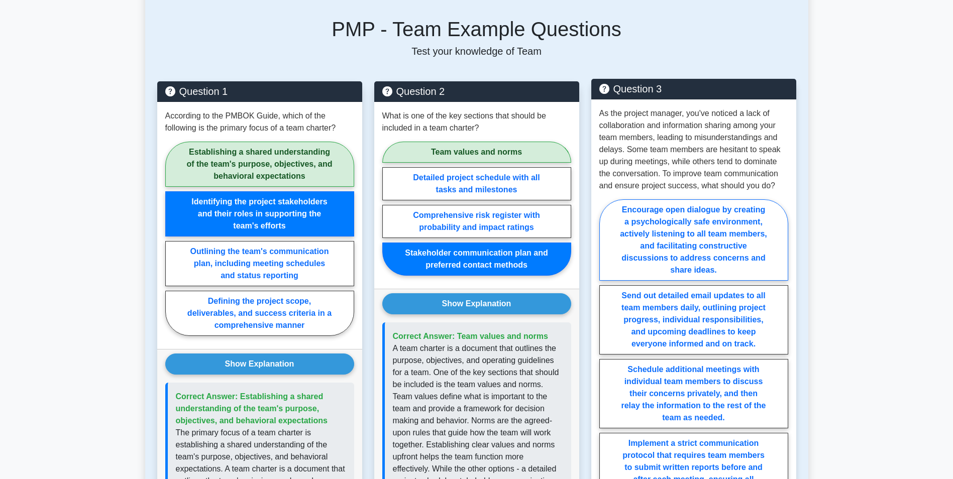
click at [709, 233] on label "Encourage open dialogue by creating a psychologically safe environment, activel…" at bounding box center [694, 240] width 189 height 81
click at [606, 357] on input "Encourage open dialogue by creating a psychologically safe environment, activel…" at bounding box center [603, 360] width 7 height 7
radio input "true"
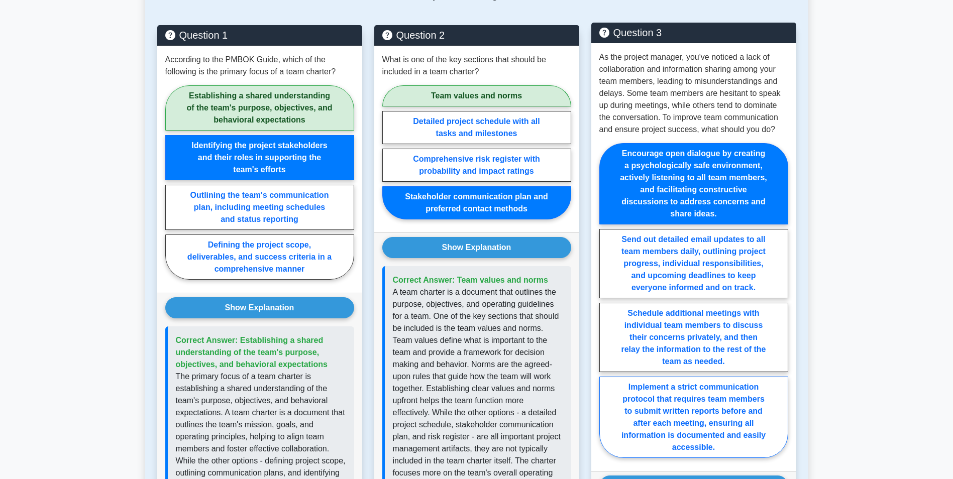
scroll to position [854, 0]
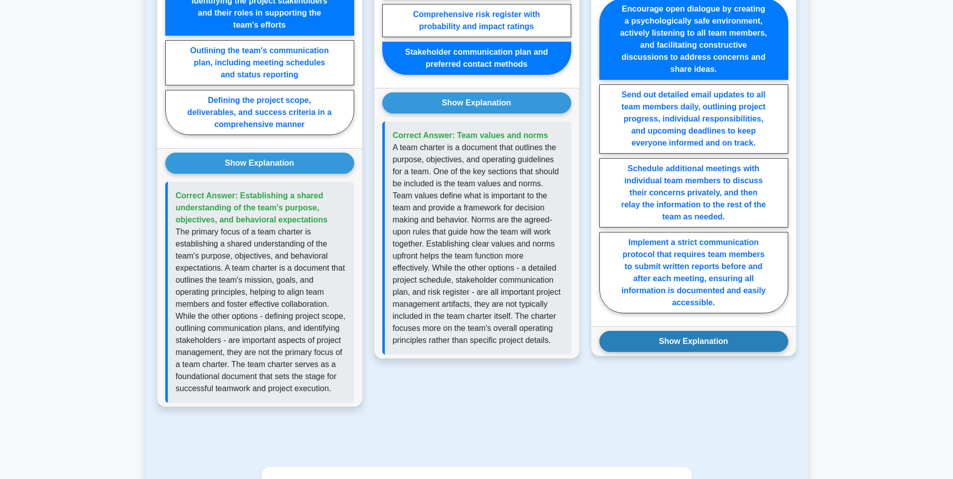
click at [683, 331] on button "Show Explanation" at bounding box center [694, 341] width 189 height 21
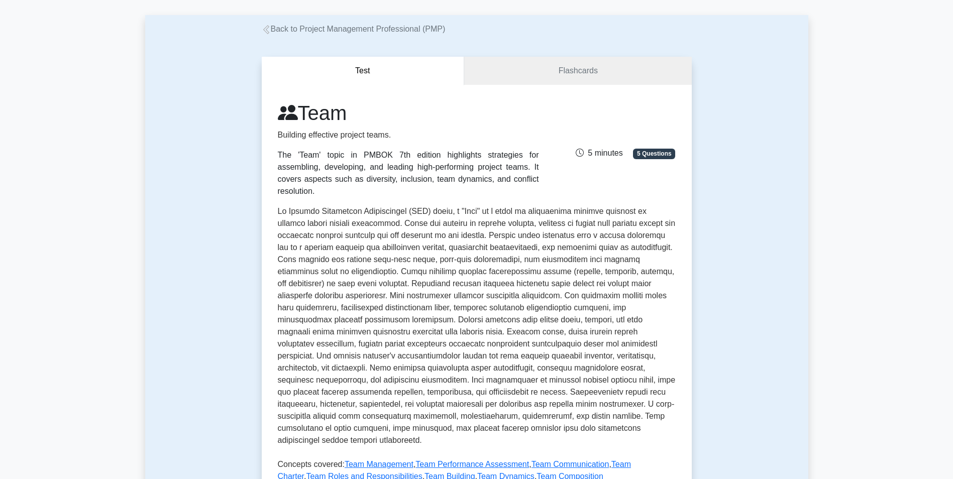
scroll to position [0, 0]
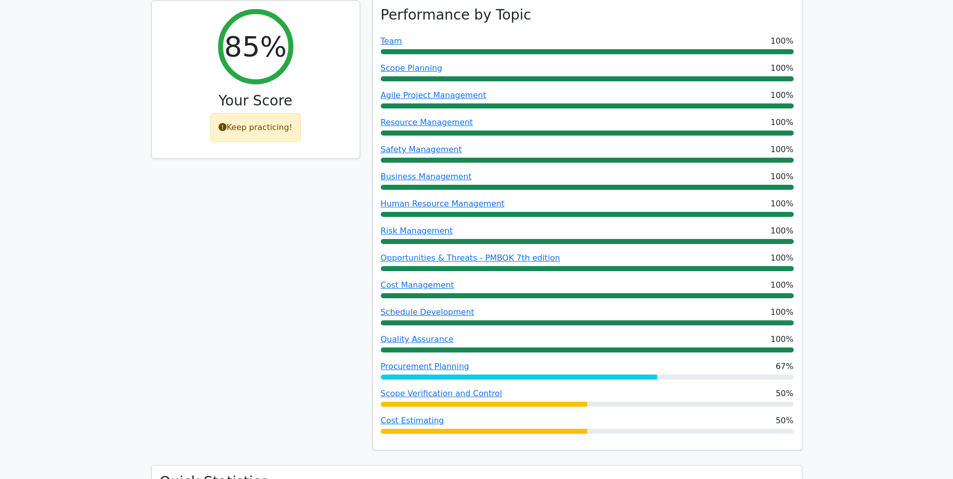
scroll to position [201, 0]
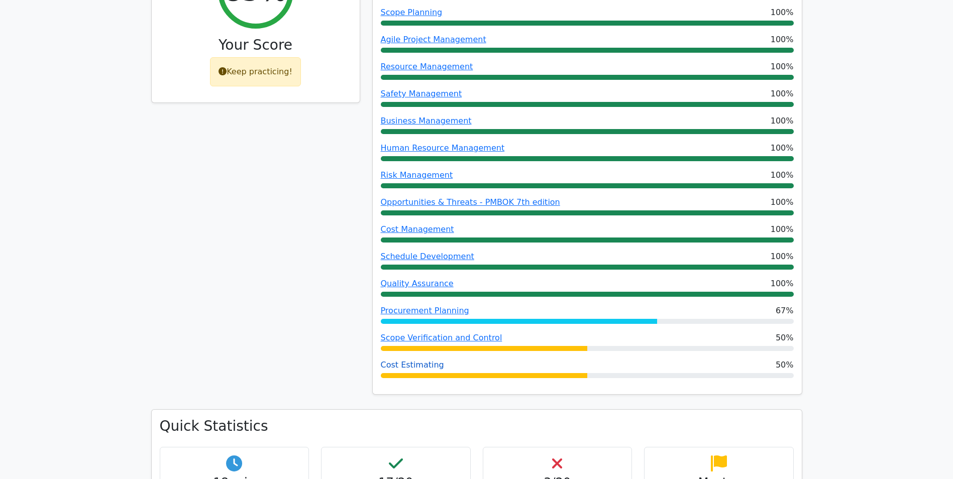
click at [415, 366] on link "Cost Estimating" at bounding box center [412, 365] width 63 height 10
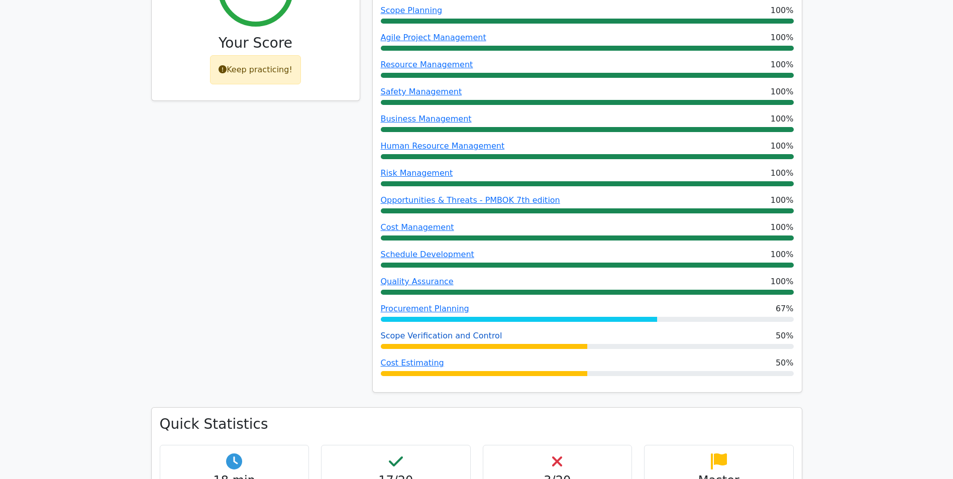
click at [470, 338] on link "Scope Verification and Control" at bounding box center [442, 336] width 122 height 10
